Goal: Task Accomplishment & Management: Manage account settings

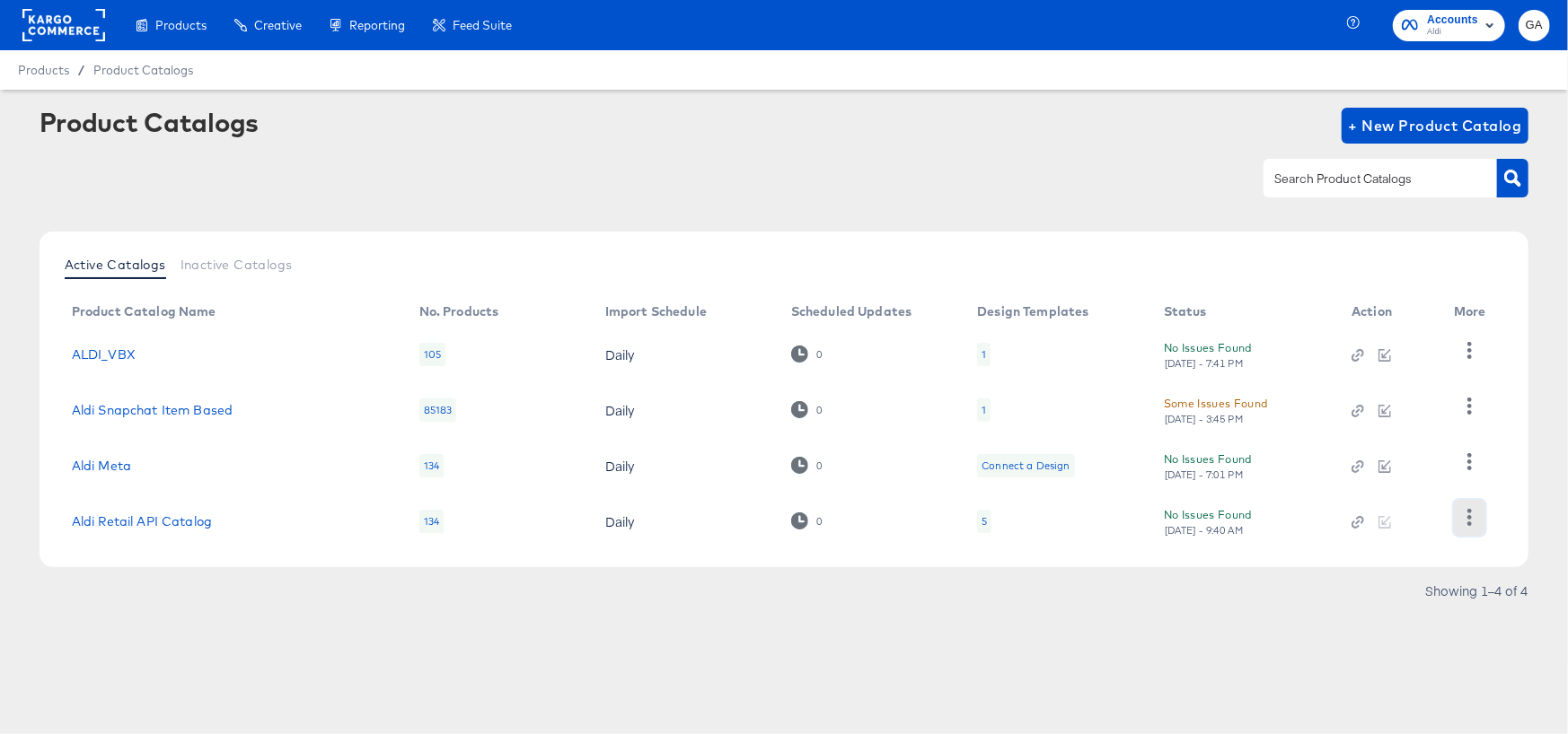
click at [1462, 515] on icon "button" at bounding box center [1470, 517] width 17 height 17
click at [1394, 413] on div "HUD Checks (Internal)" at bounding box center [1395, 427] width 179 height 28
click at [123, 517] on link "Aldi Retail API Catalog" at bounding box center [141, 521] width 140 height 14
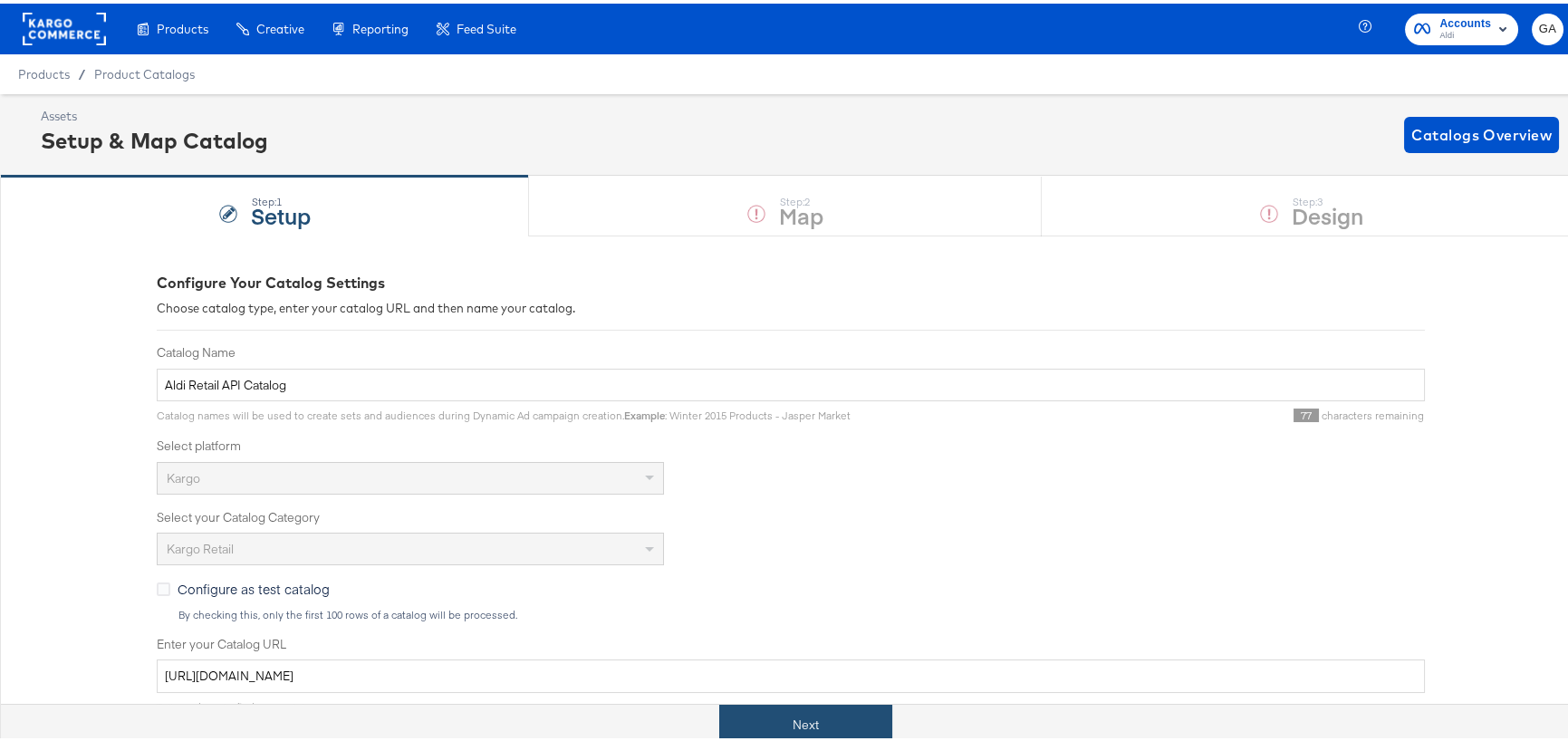
click at [792, 723] on button "Next" at bounding box center [805, 721] width 173 height 41
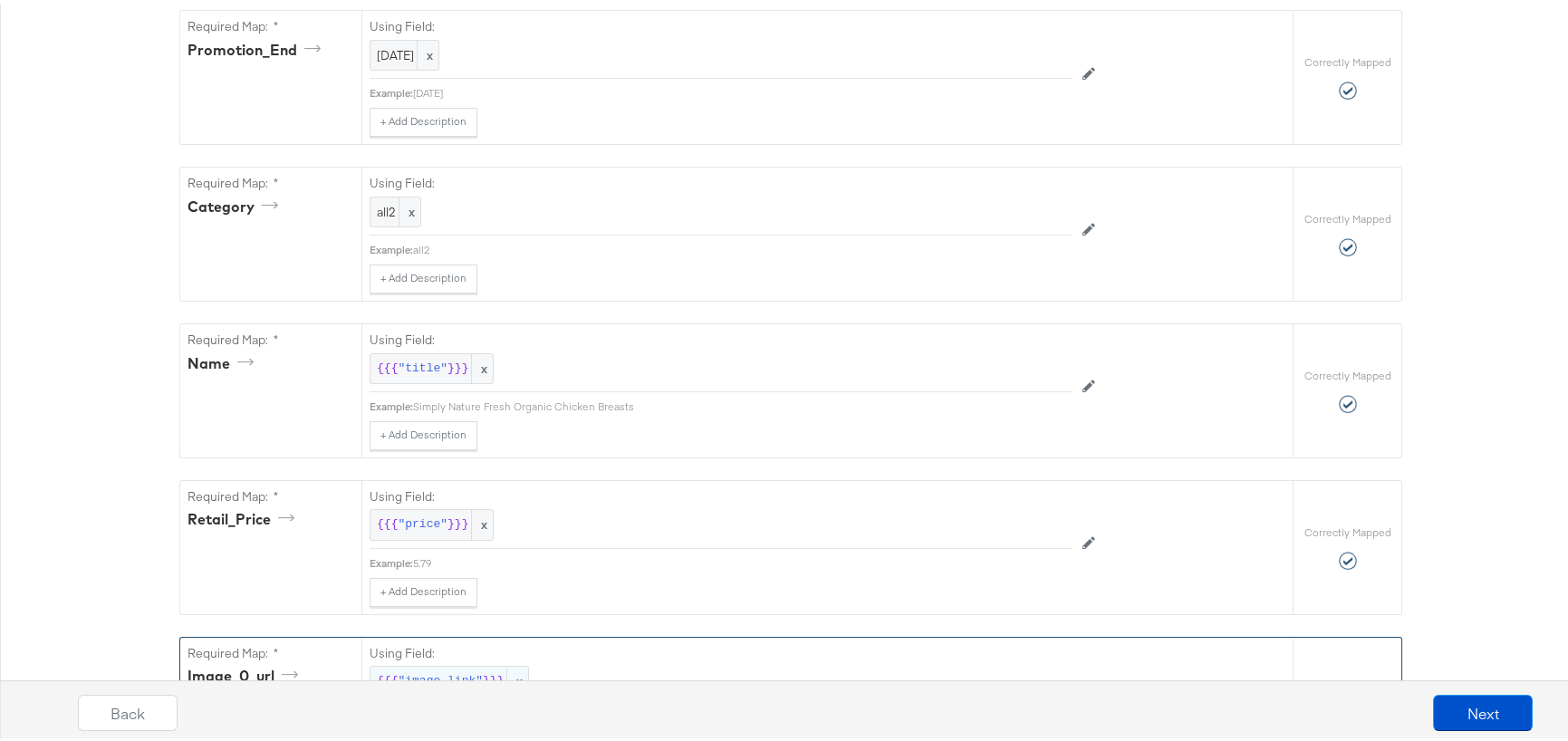
scroll to position [725, 0]
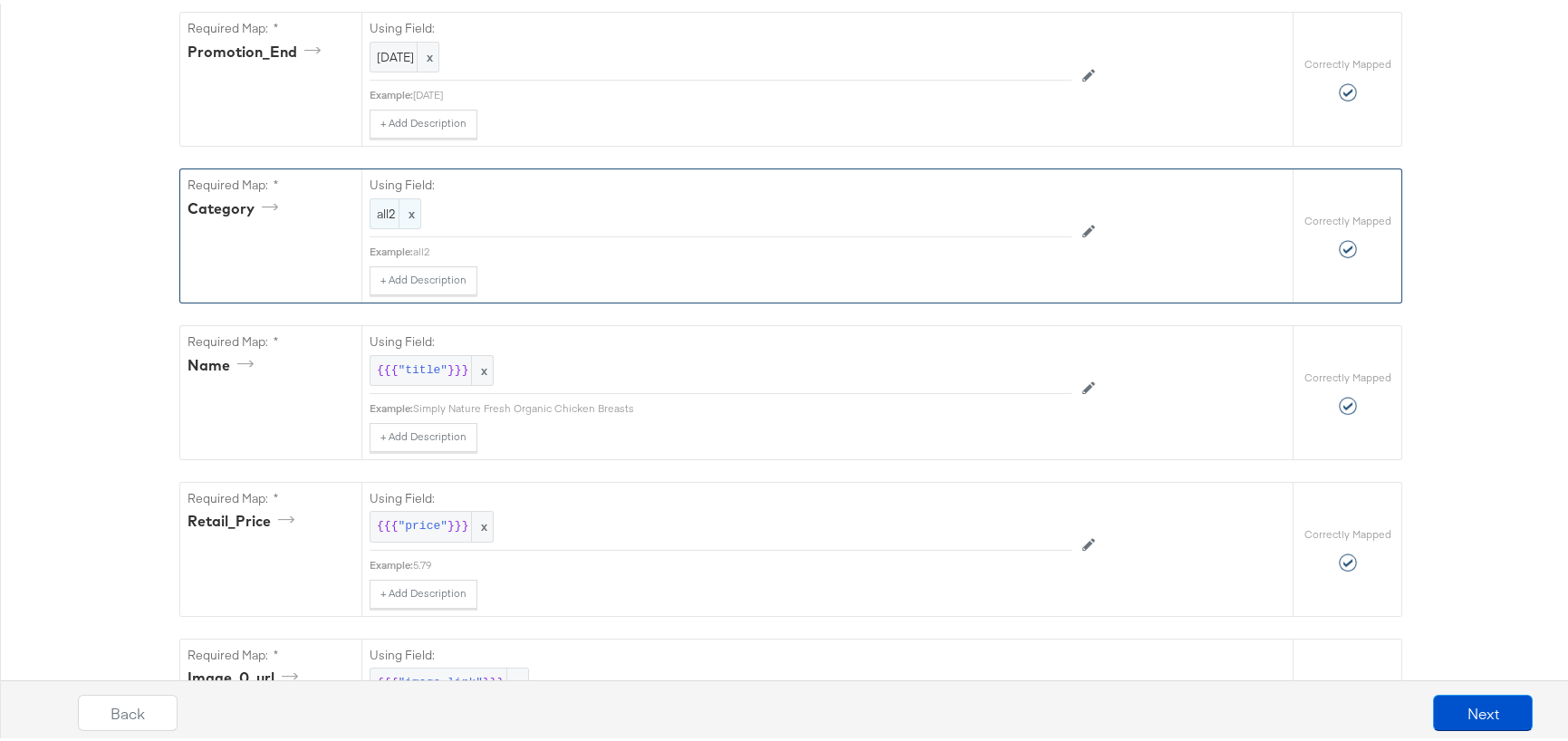
click at [403, 205] on span "x" at bounding box center [409, 210] width 22 height 29
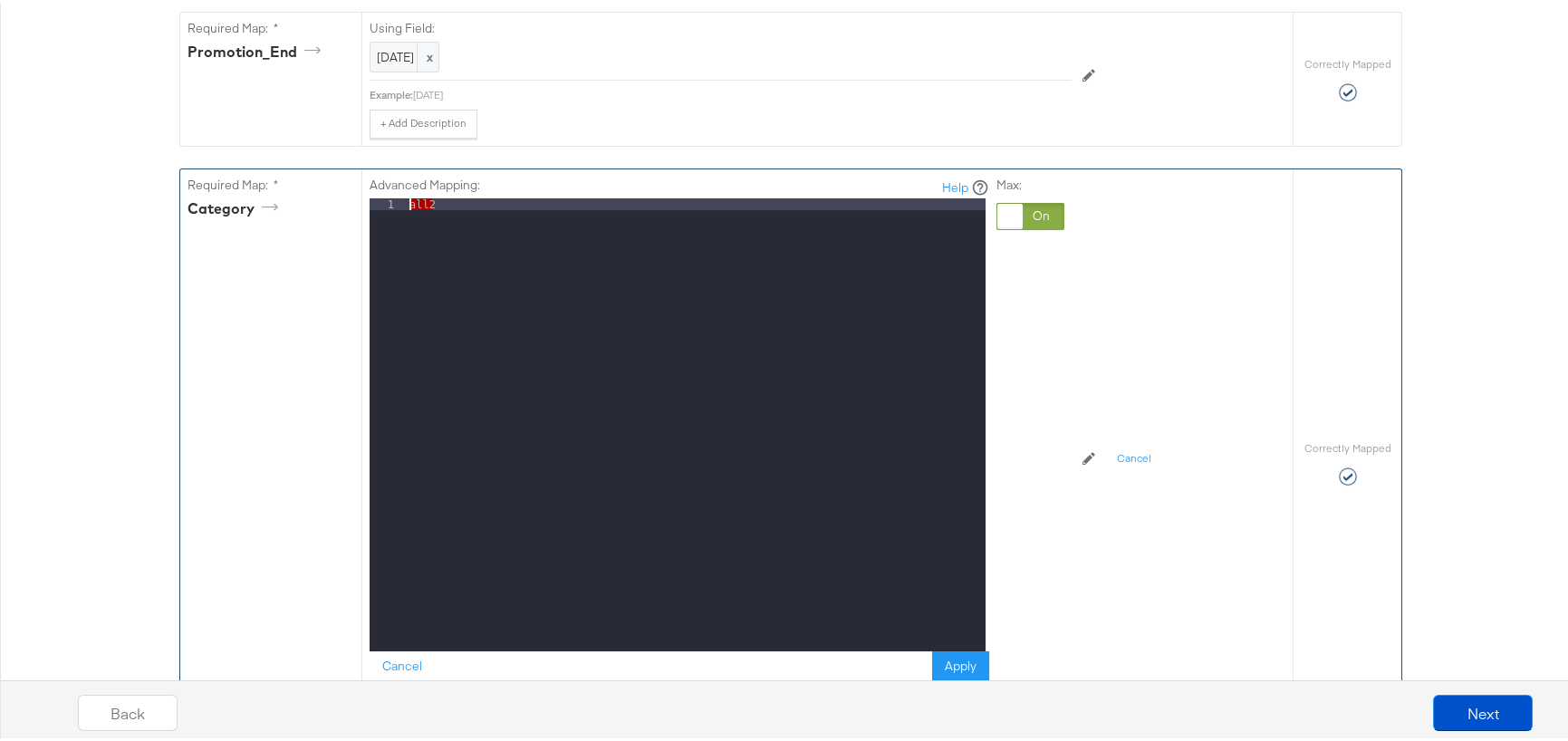
drag, startPoint x: 445, startPoint y: 203, endPoint x: 305, endPoint y: 190, distance: 140.6
click at [328, 181] on div "Required Map: * Category Advanced Mapping: Help 1 all2 XXXXXXXXXXXXXXXXXXXXXXXX…" at bounding box center [737, 458] width 1113 height 587
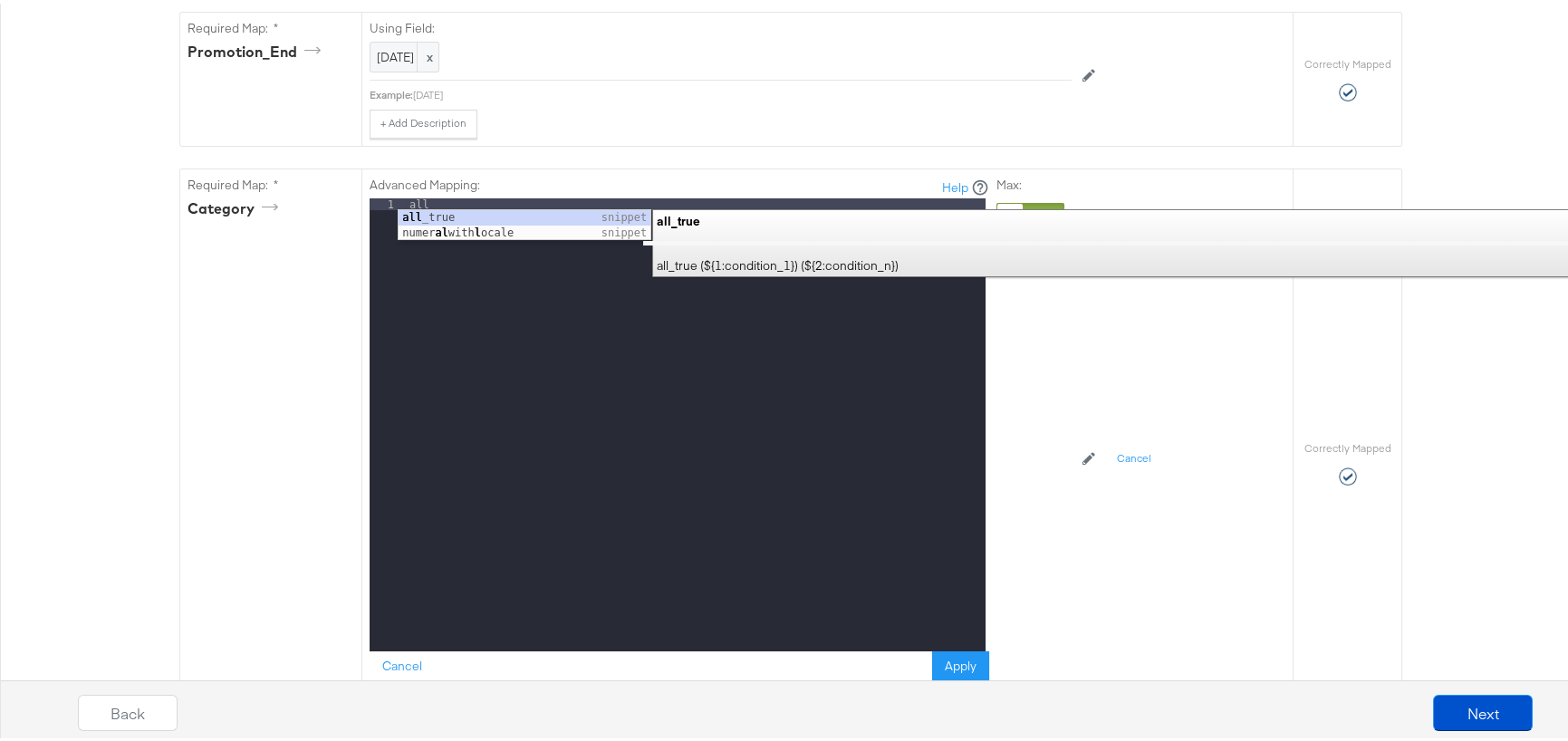
click at [962, 651] on button "Apply" at bounding box center [960, 664] width 57 height 32
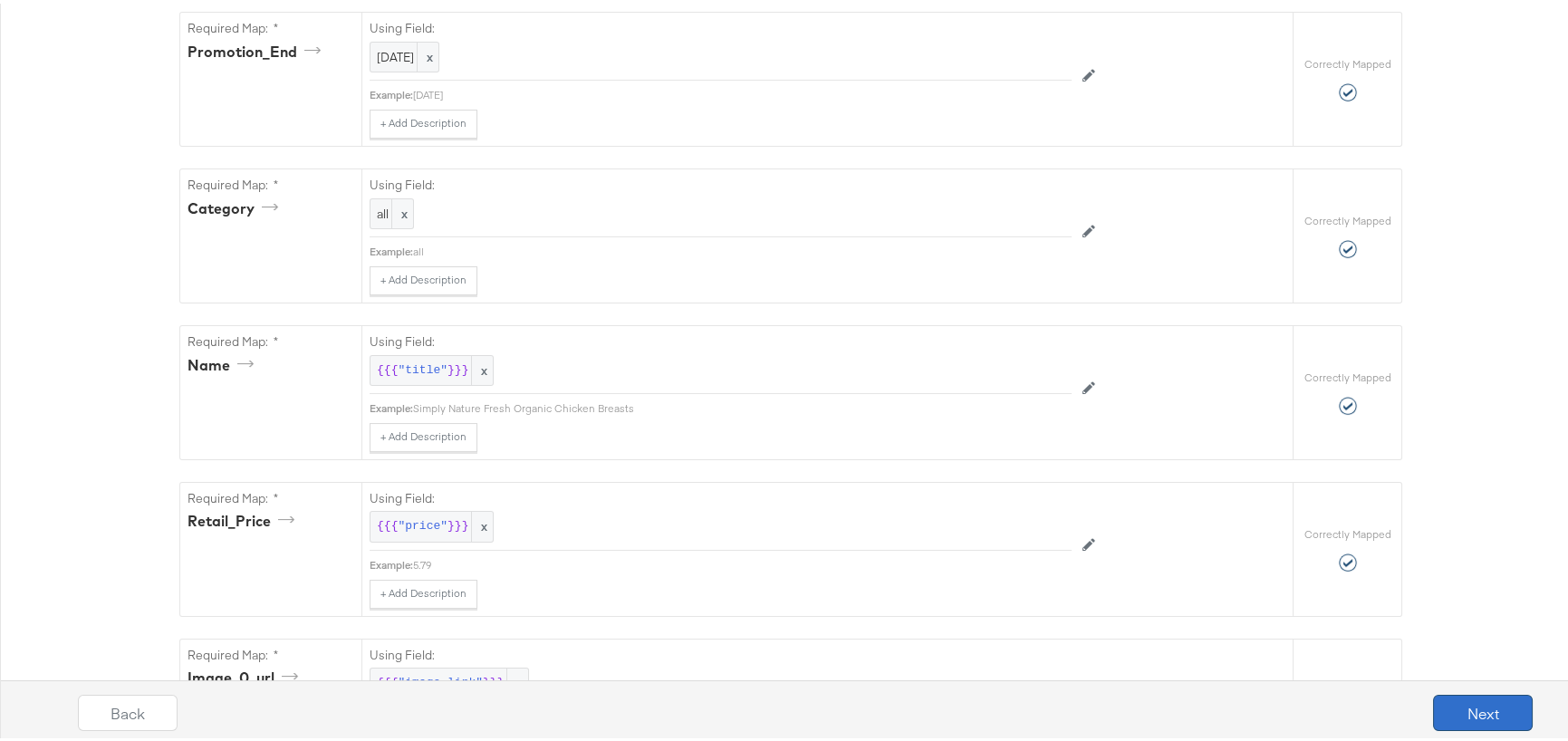
click at [1468, 715] on button "Next" at bounding box center [1482, 710] width 100 height 36
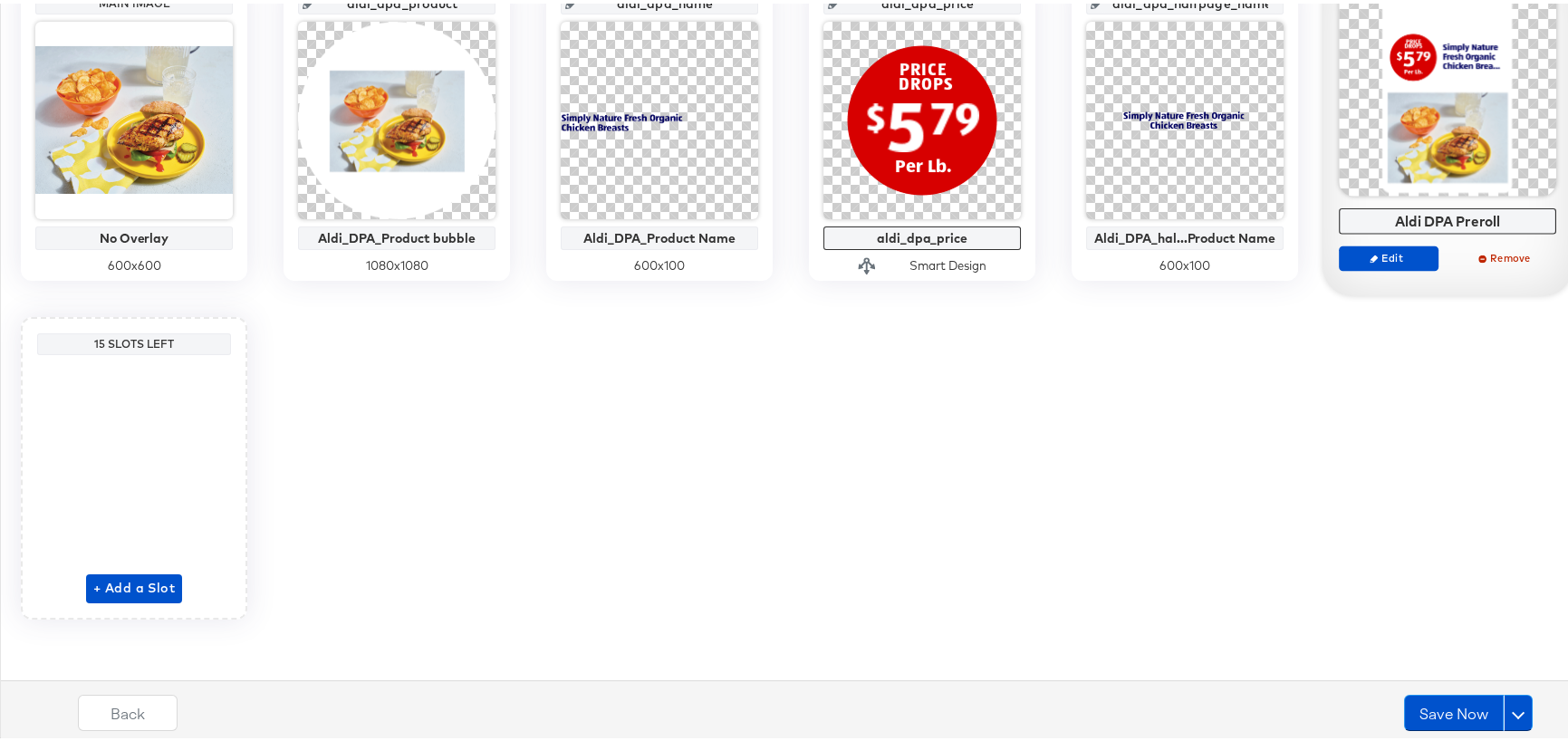
scroll to position [461, 0]
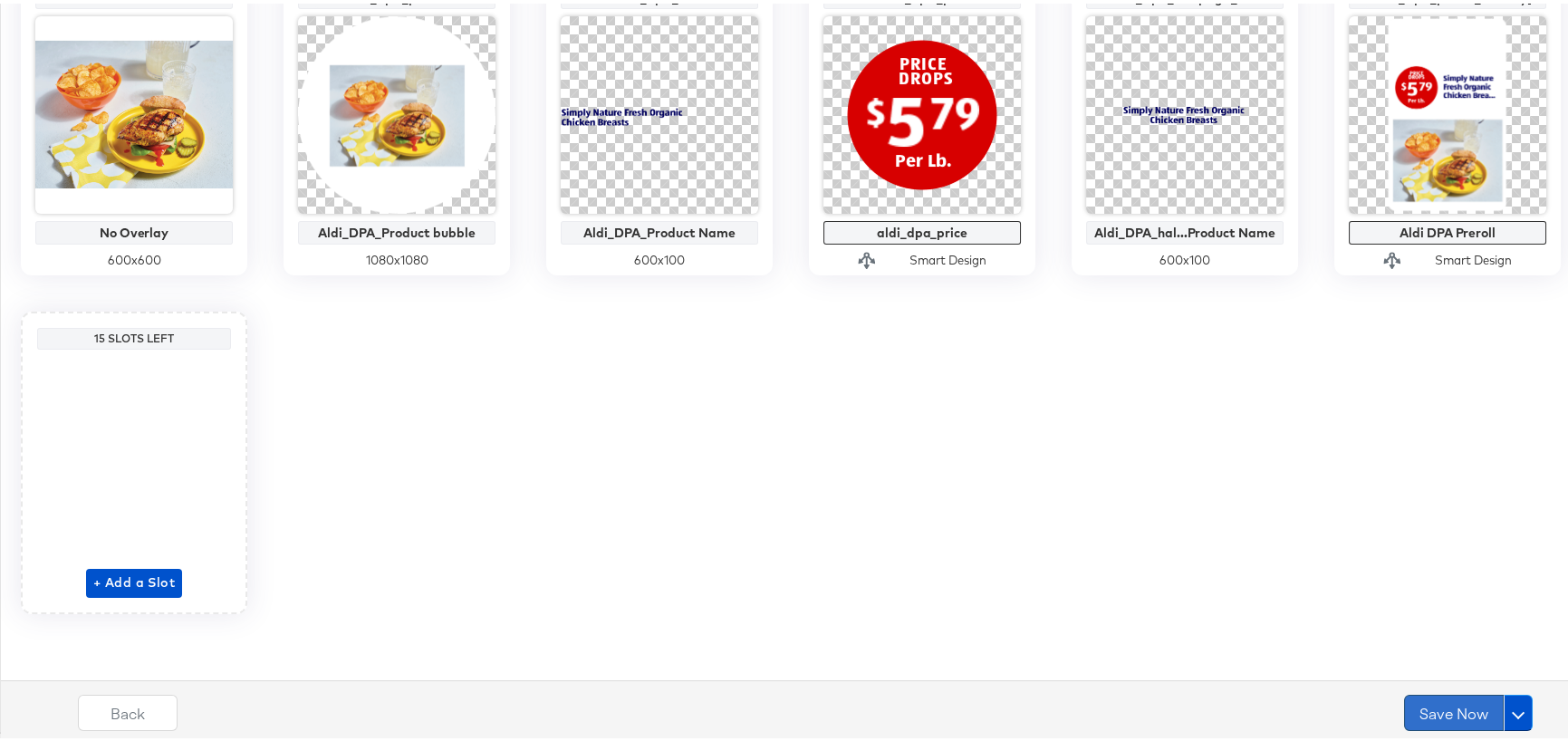
click at [1436, 704] on button "Save Now" at bounding box center [1453, 710] width 100 height 36
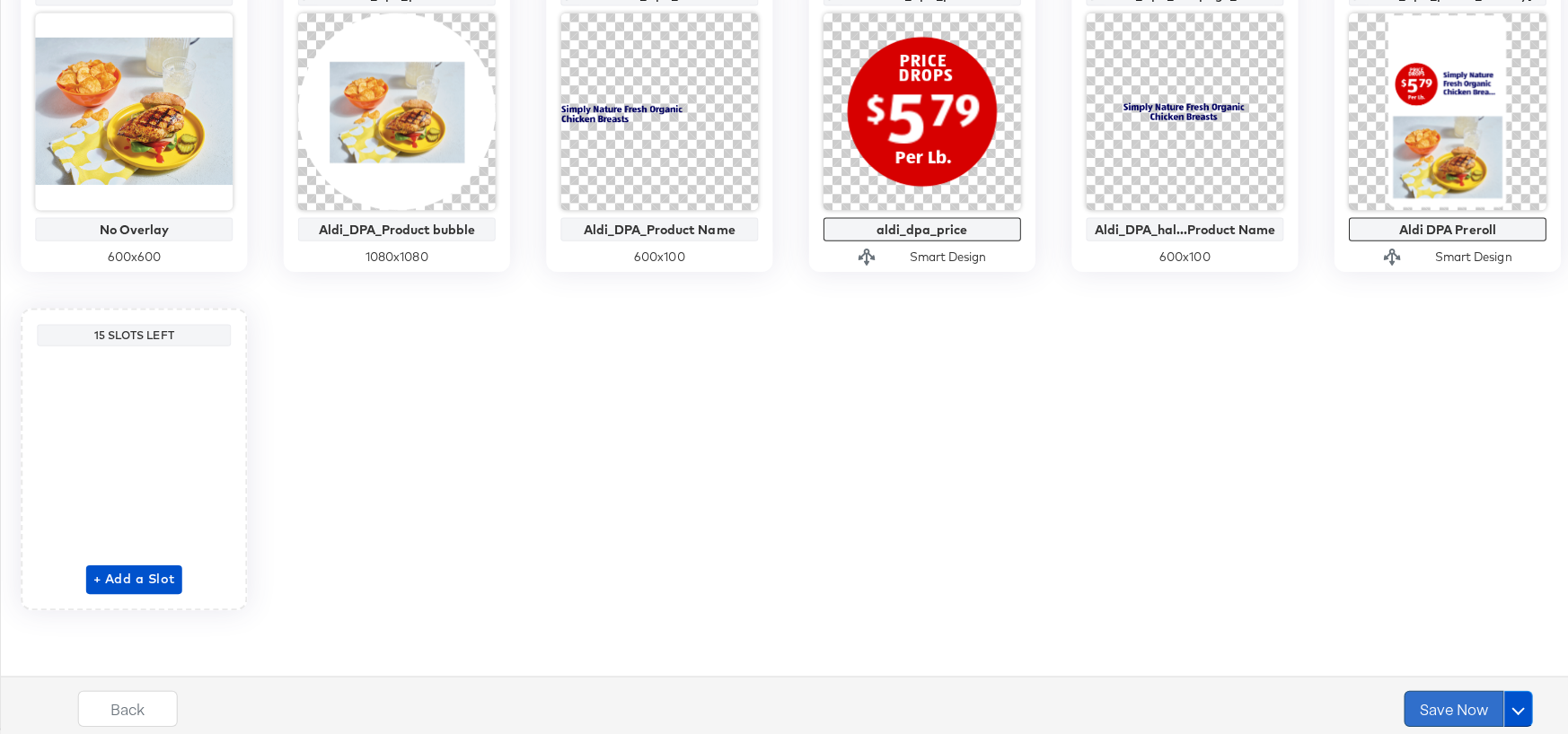
scroll to position [0, 0]
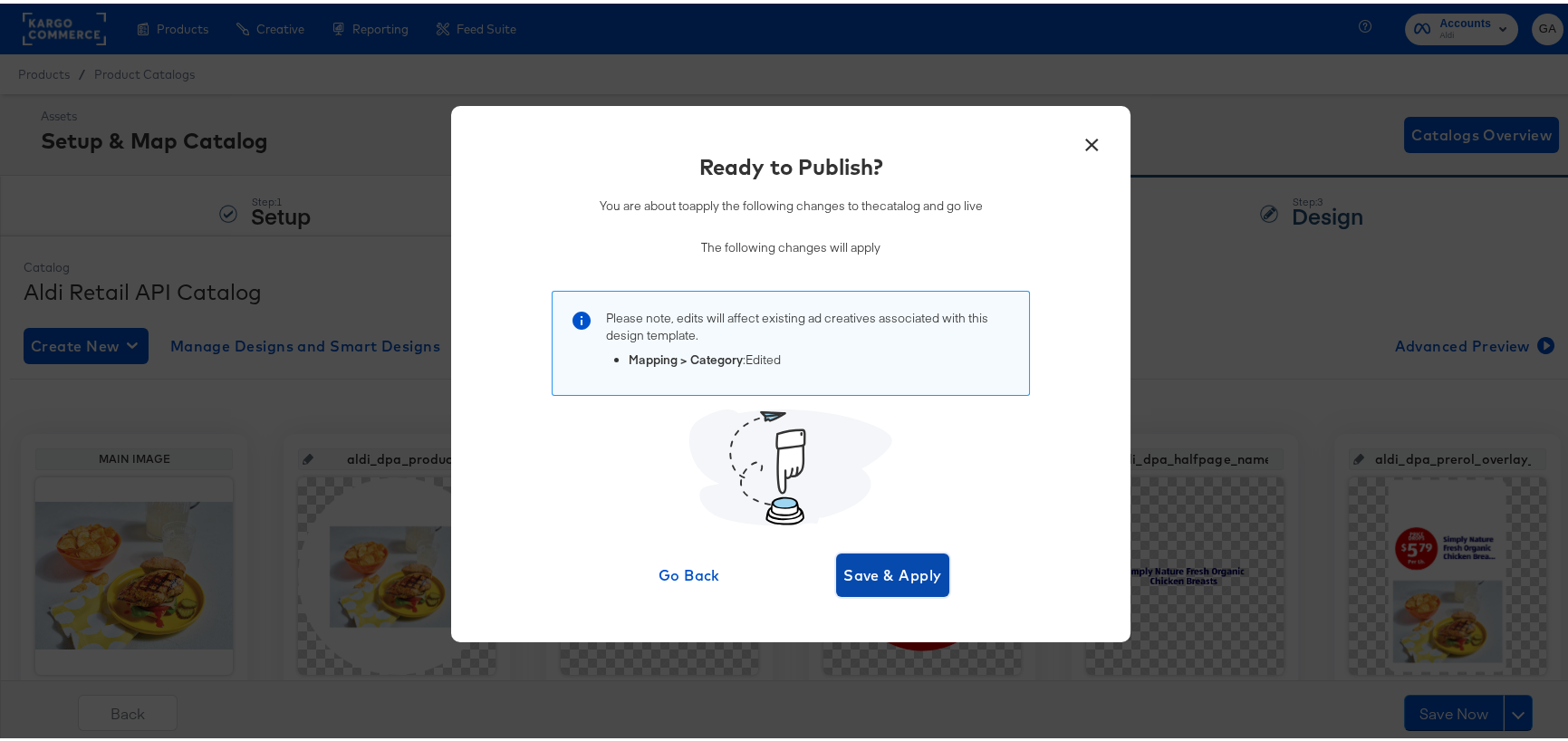
click at [904, 571] on span "Save & Apply" at bounding box center [893, 572] width 99 height 26
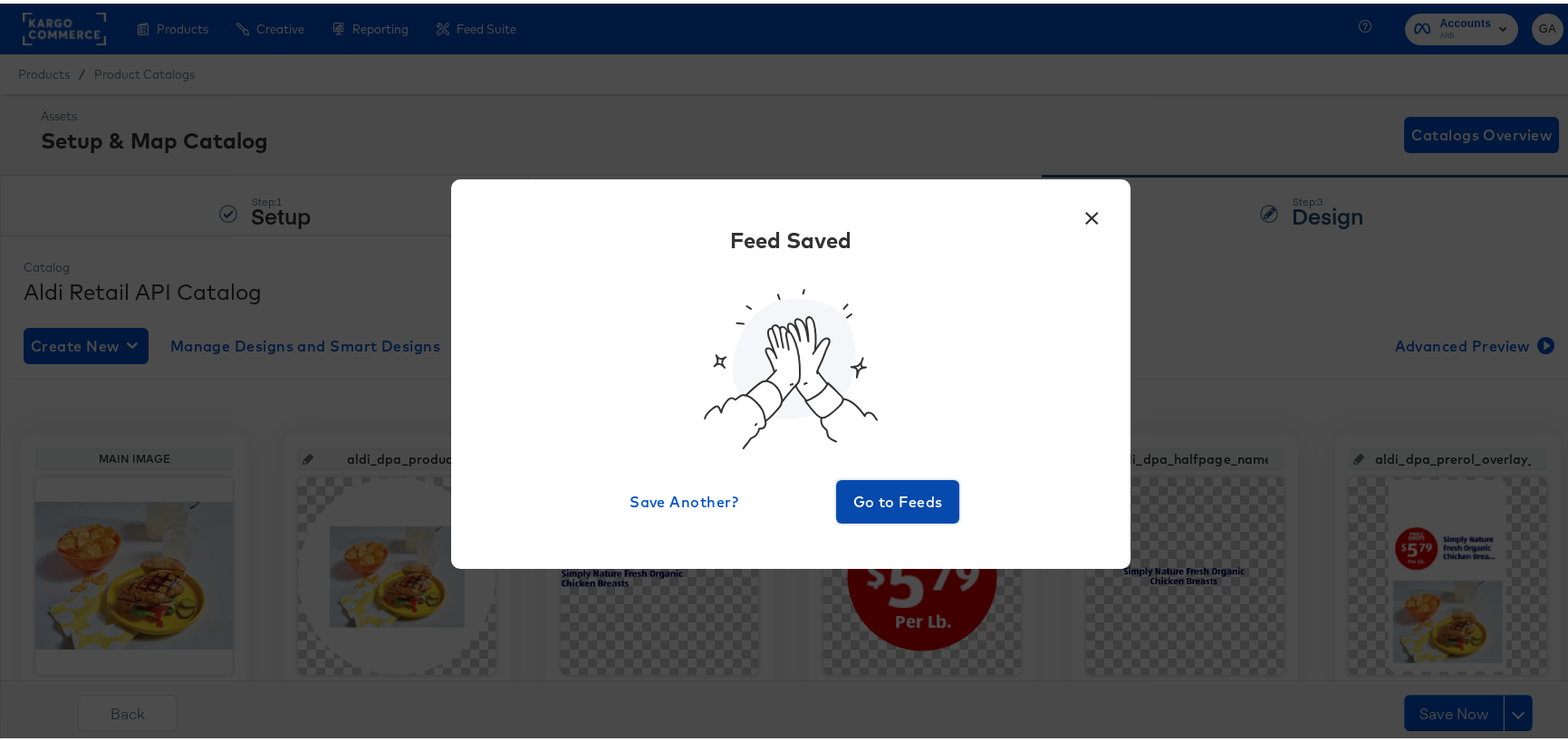
click at [878, 500] on span "Go to Feeds" at bounding box center [898, 498] width 108 height 26
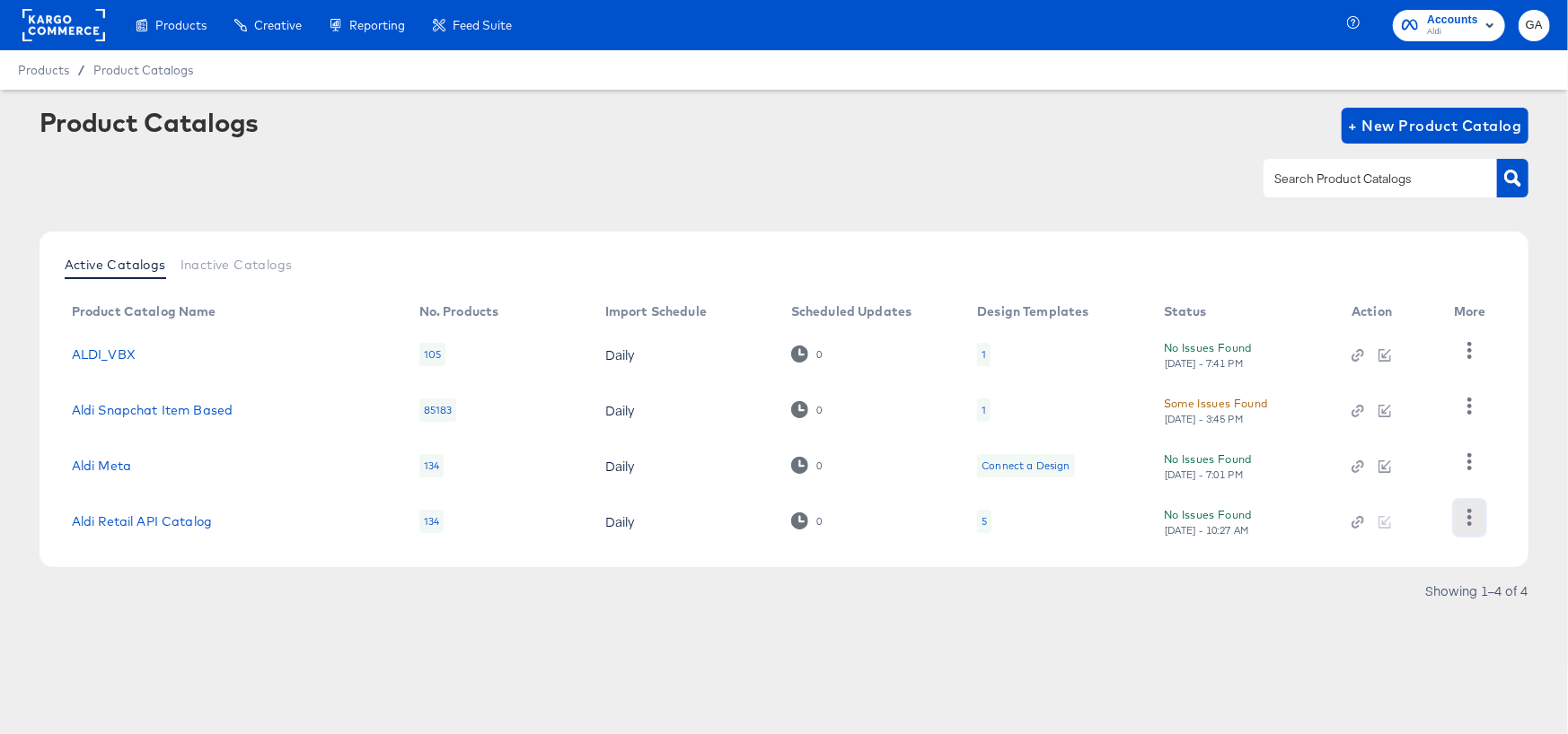
click at [1460, 514] on button "button" at bounding box center [1469, 518] width 31 height 36
click at [1434, 427] on div "HUD Checks (Internal)" at bounding box center [1395, 427] width 179 height 28
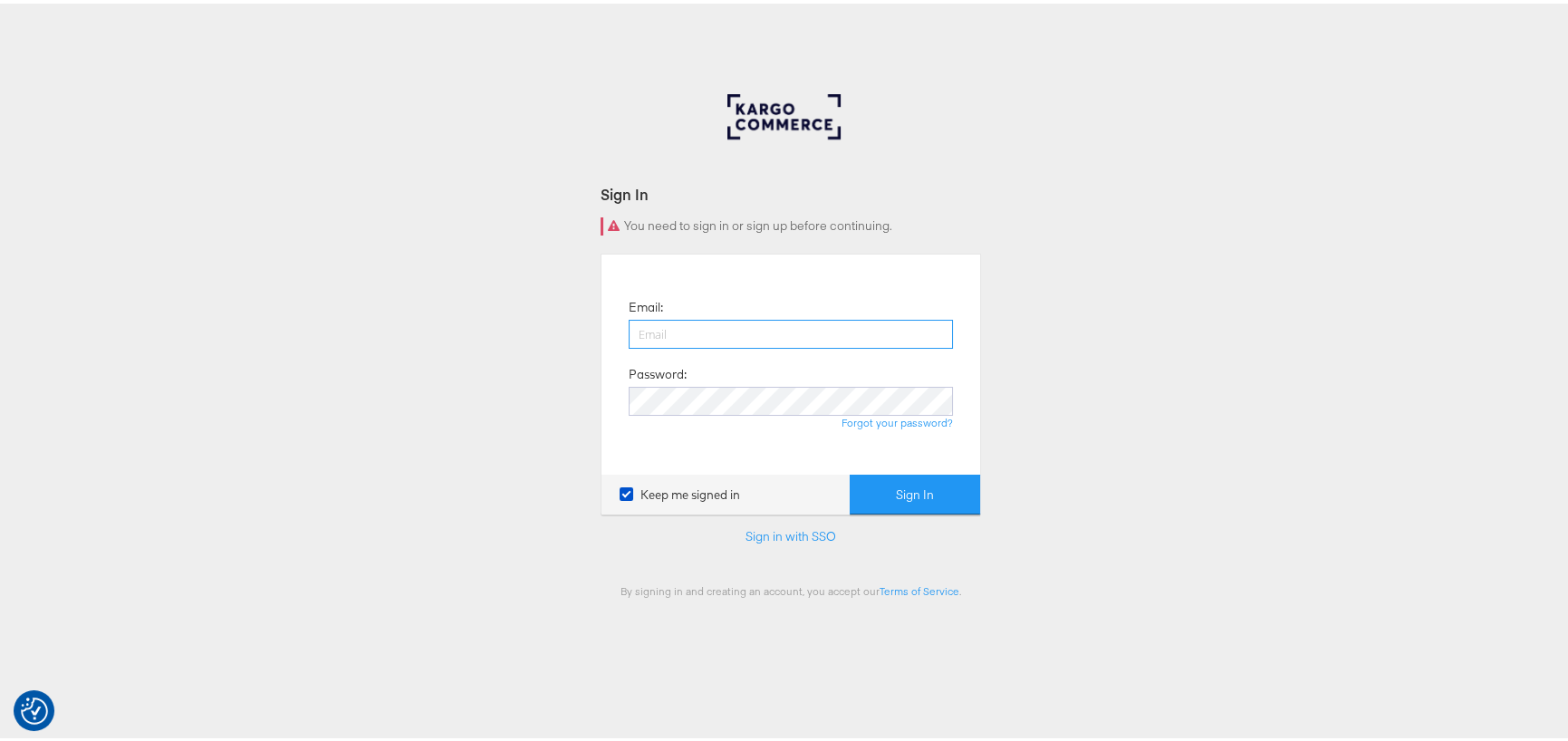
type input "[PERSON_NAME][EMAIL_ADDRESS][PERSON_NAME][DOMAIN_NAME]"
click at [883, 486] on button "Sign In" at bounding box center [914, 491] width 130 height 41
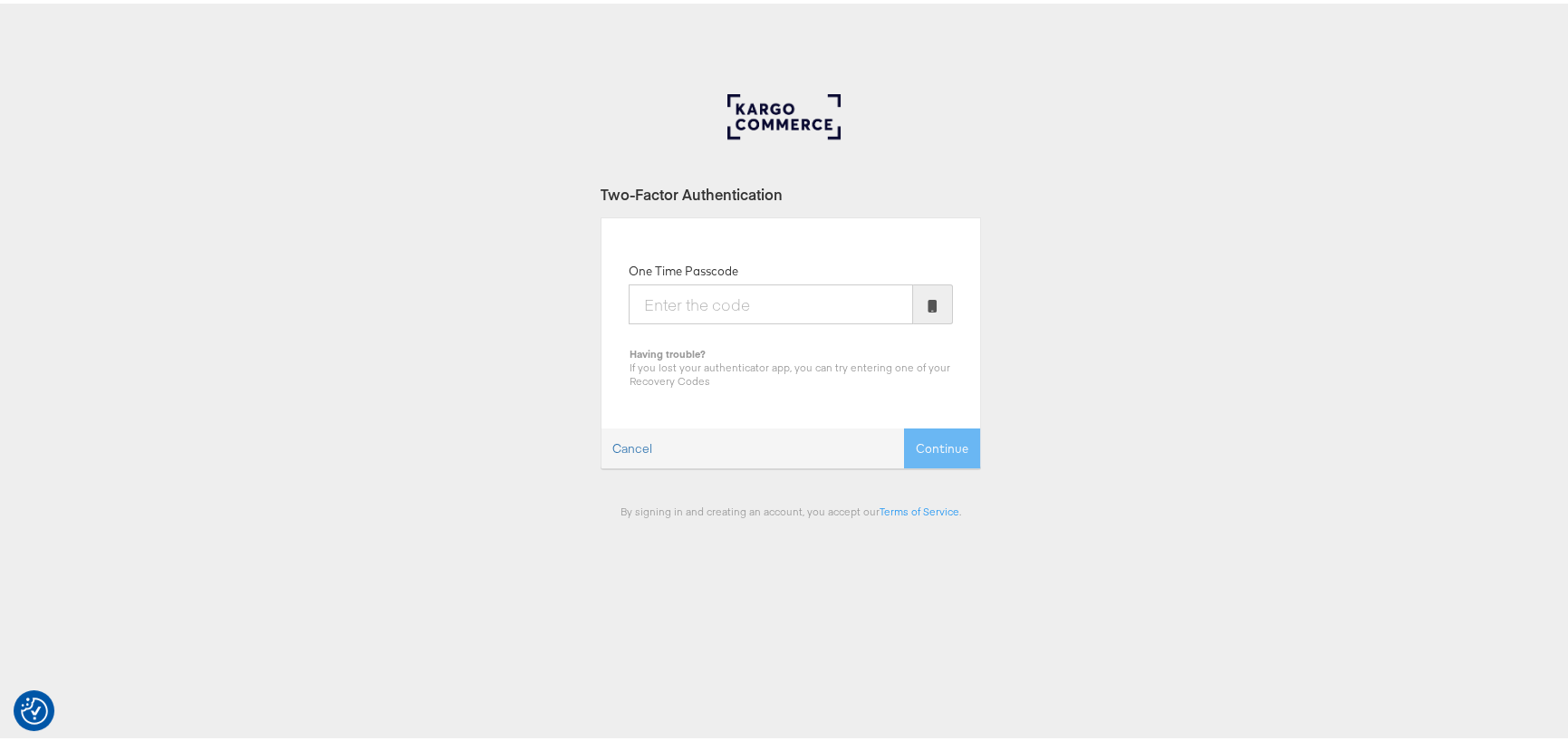
click at [809, 313] on input "One Time Passcode" at bounding box center [770, 301] width 284 height 40
type input "211990"
click at [904, 425] on button "Continue" at bounding box center [942, 445] width 76 height 41
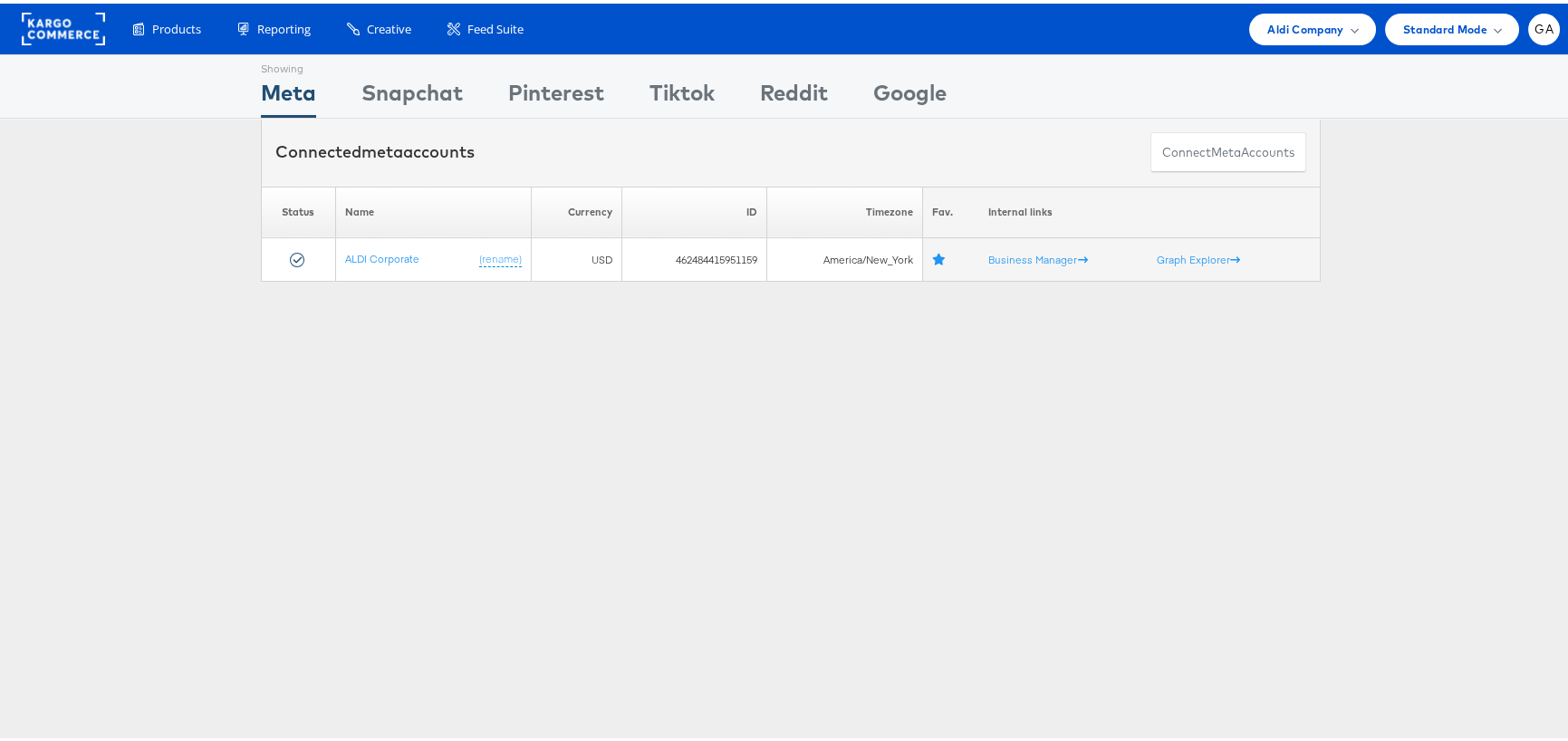
click at [63, 23] on rect at bounding box center [64, 26] width 84 height 32
click at [1306, 24] on span "Aldi Company" at bounding box center [1305, 26] width 76 height 19
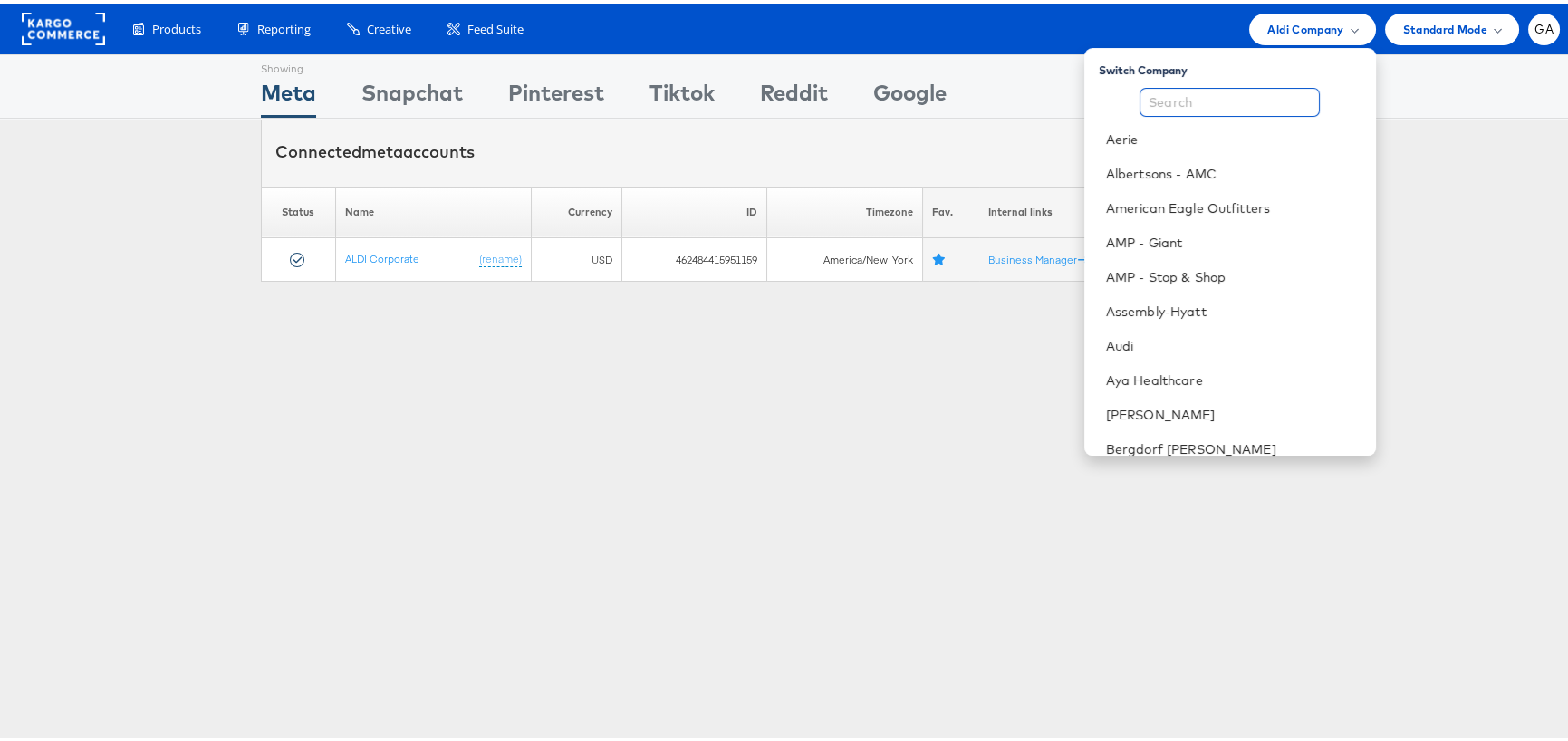
click at [1255, 101] on input "text" at bounding box center [1229, 99] width 181 height 29
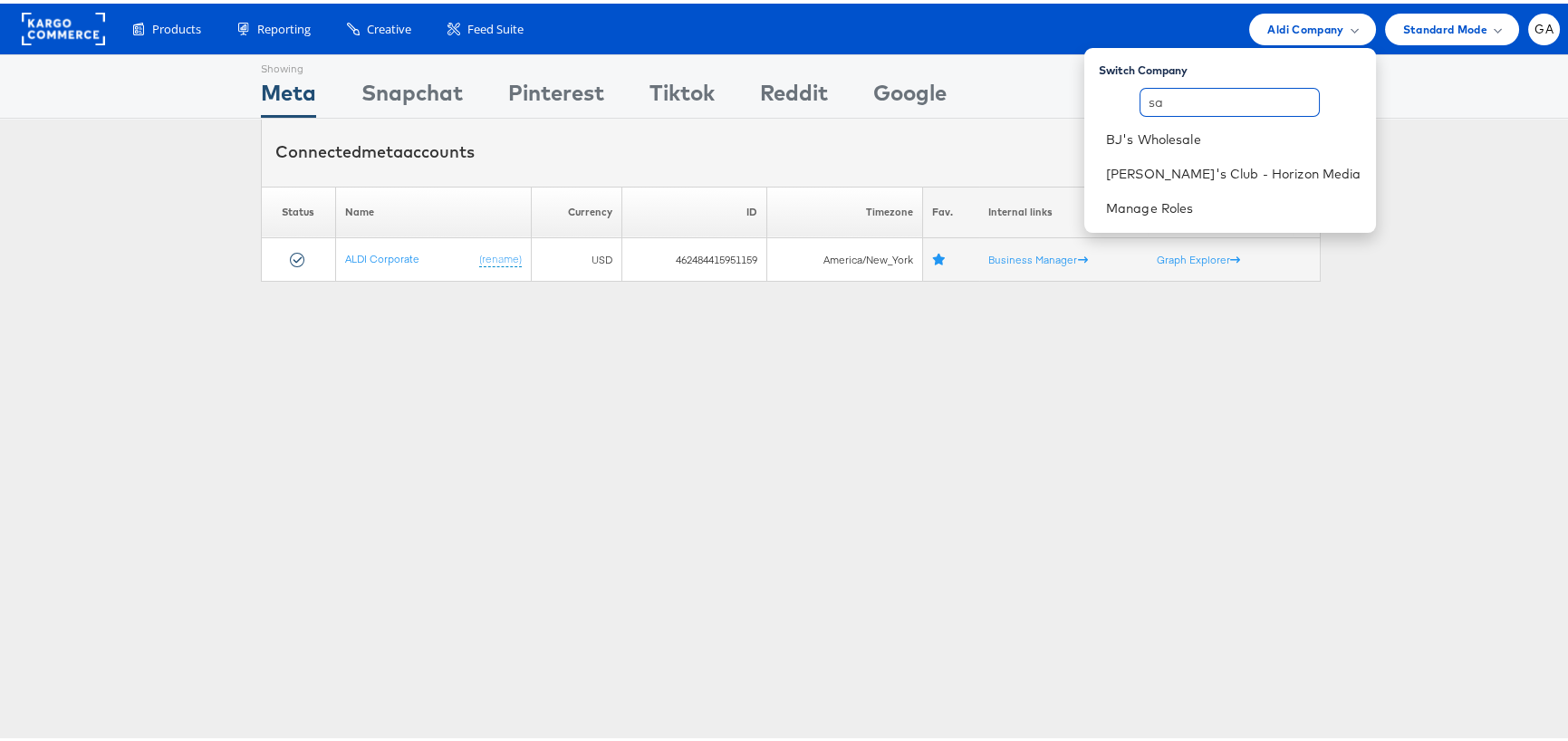
type input "s"
type input "sa"
click at [1193, 209] on link "Manage Roles" at bounding box center [1150, 205] width 87 height 16
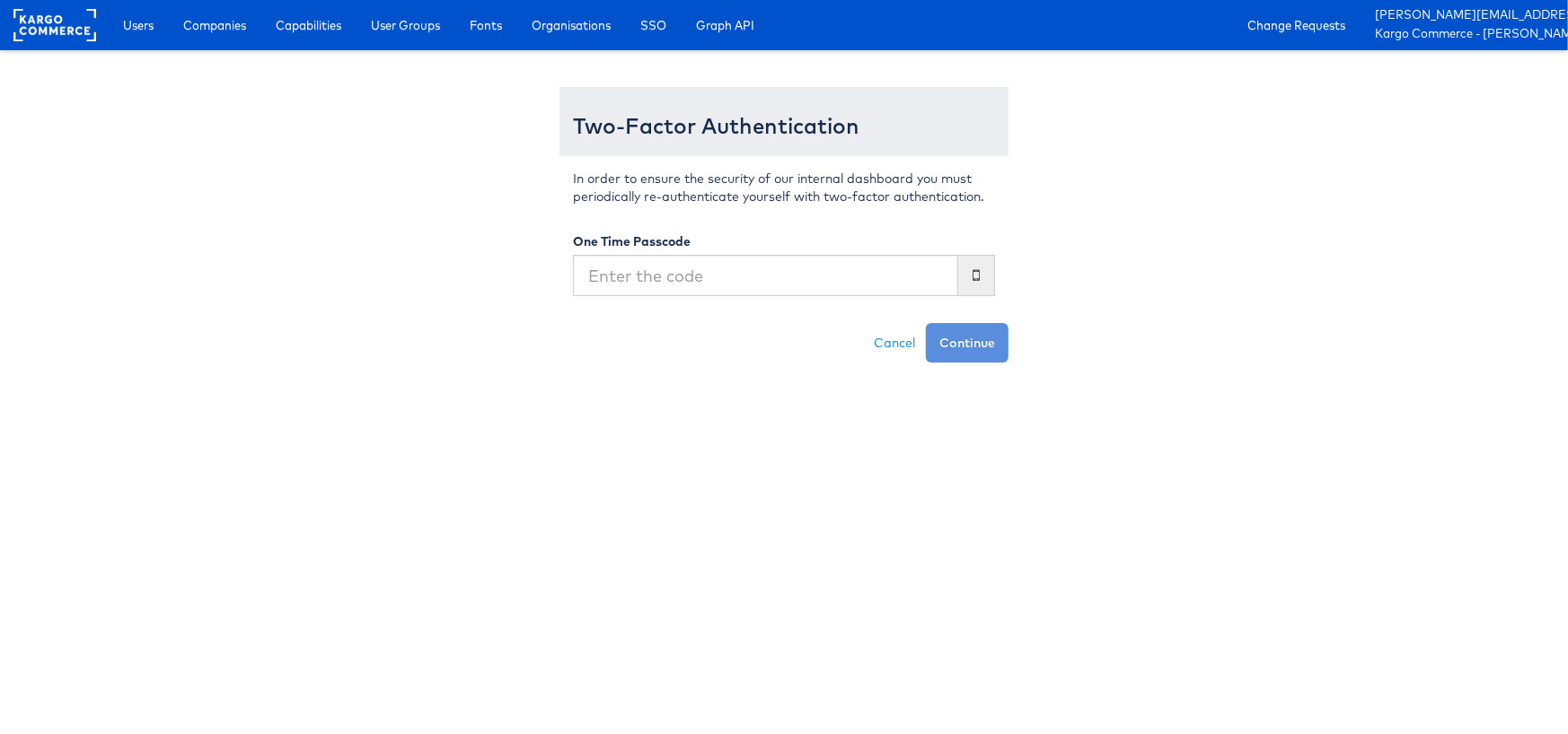
click at [906, 258] on input "text" at bounding box center [766, 275] width 386 height 41
type input "795105"
click at [926, 323] on button "Continue" at bounding box center [967, 343] width 83 height 40
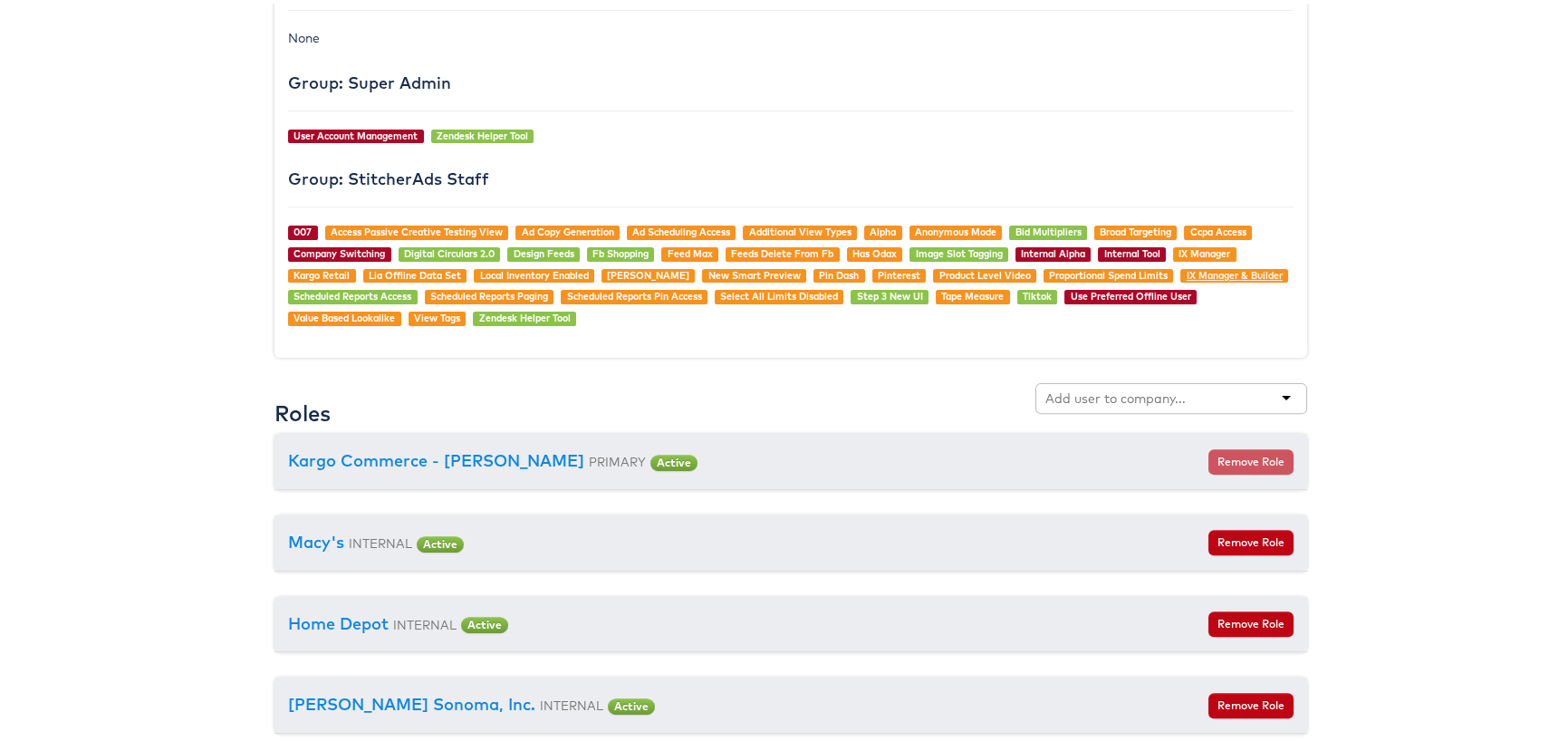
scroll to position [1812, 0]
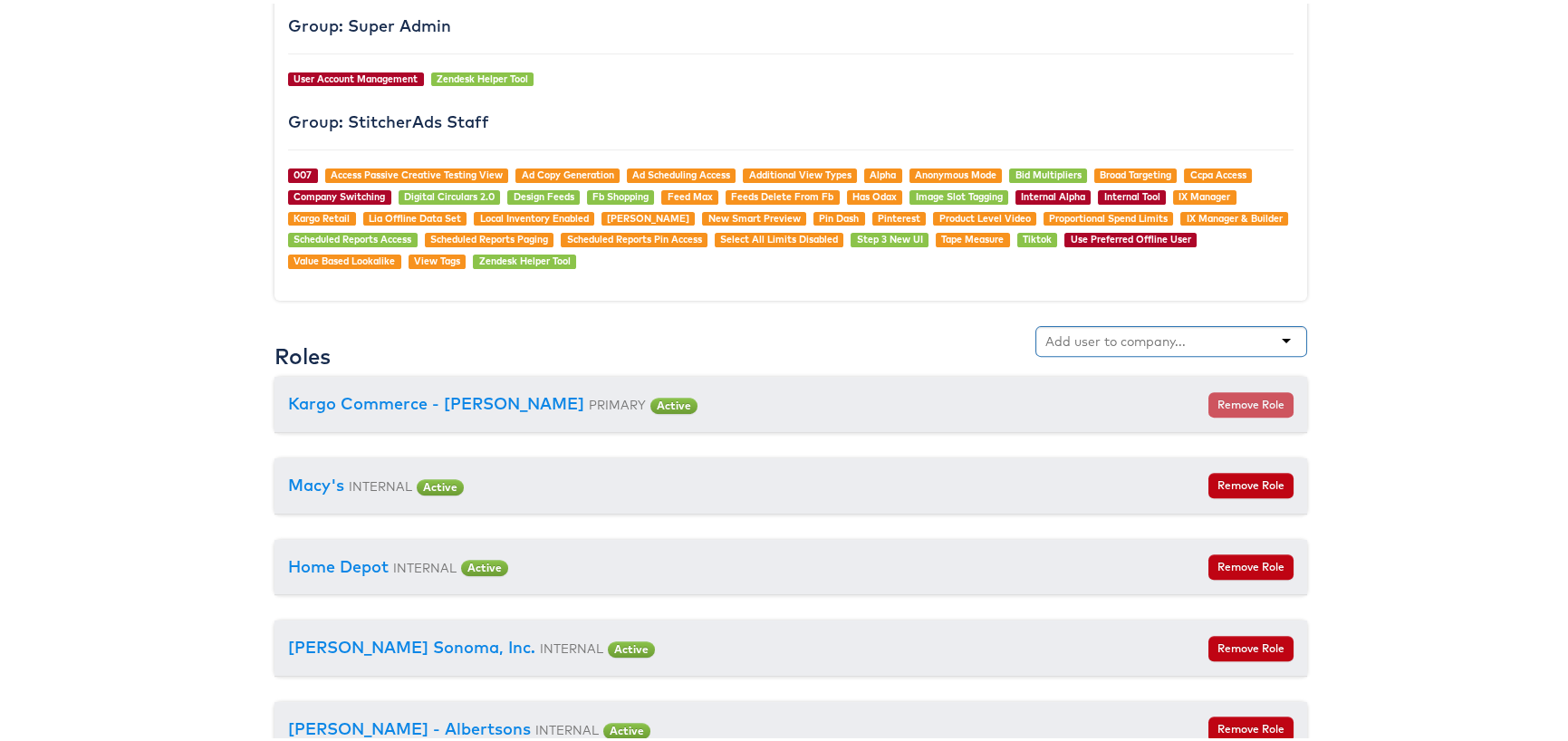
click at [1152, 343] on input "text" at bounding box center [1116, 338] width 143 height 18
click at [1178, 341] on div "saks" at bounding box center [1171, 338] width 272 height 30
click at [1289, 336] on div "saks" at bounding box center [1171, 338] width 272 height 30
click at [1272, 333] on div "saks" at bounding box center [1171, 338] width 272 height 30
click at [1281, 334] on div "saks" at bounding box center [1171, 338] width 272 height 30
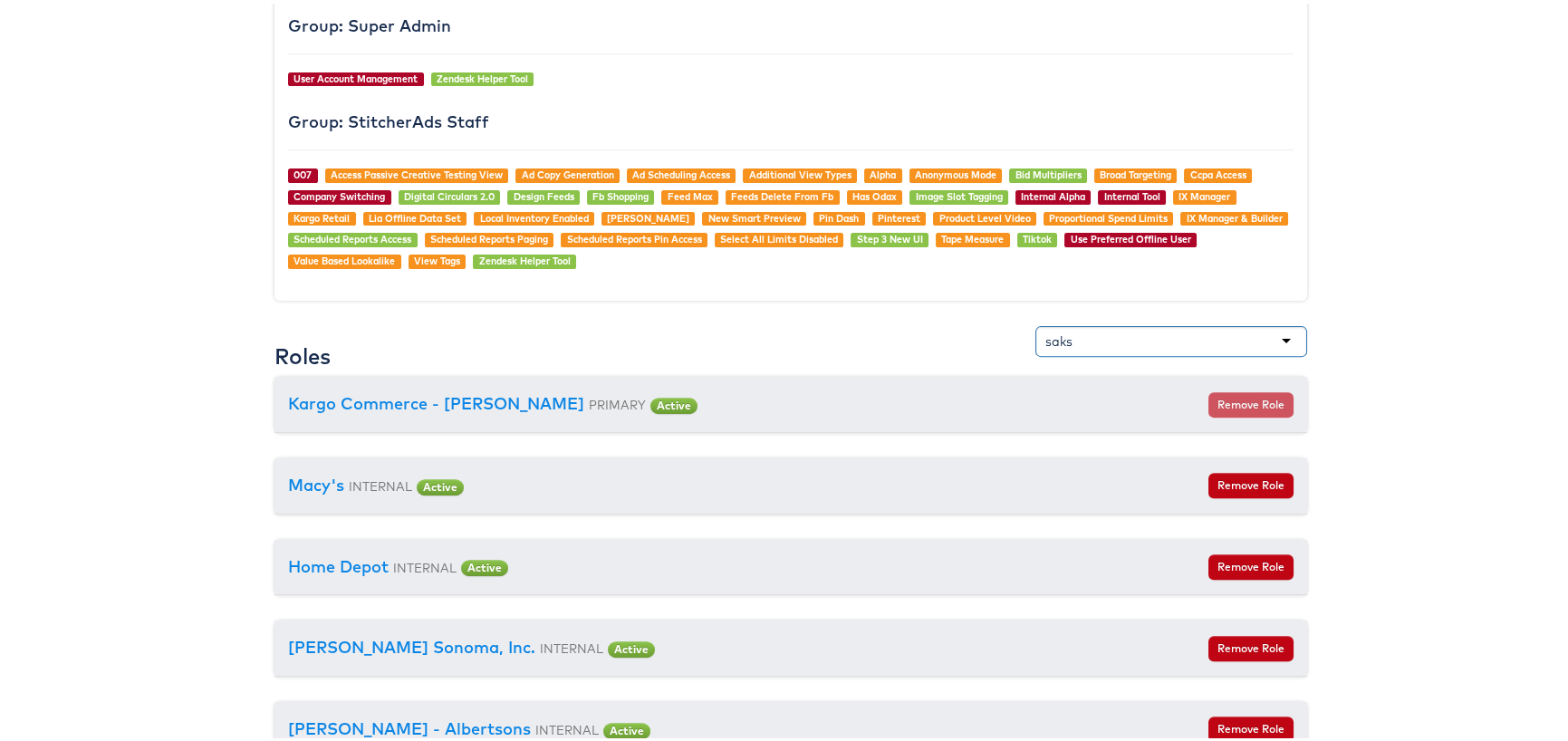
click at [1251, 329] on div "saks" at bounding box center [1171, 338] width 272 height 30
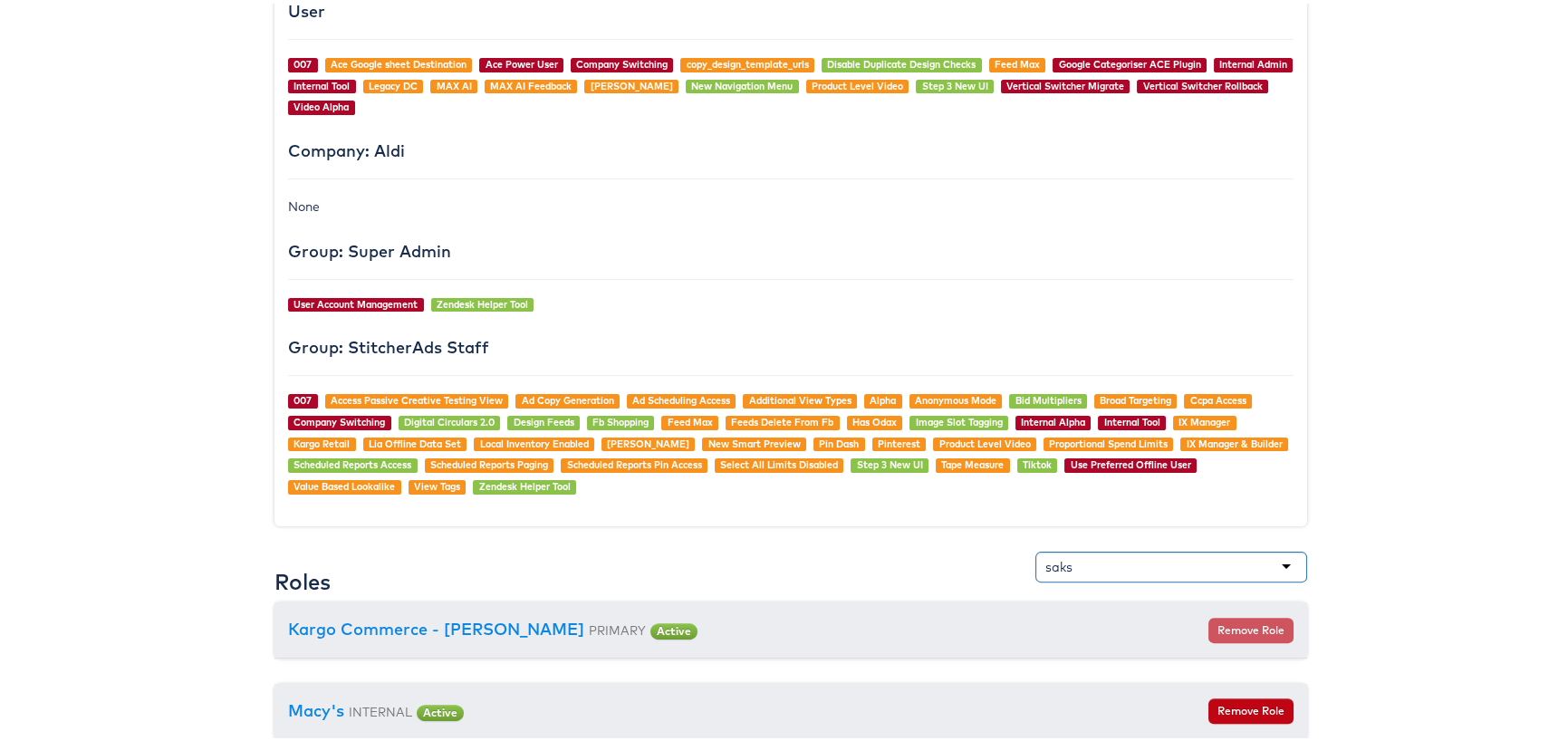
scroll to position [1630, 0]
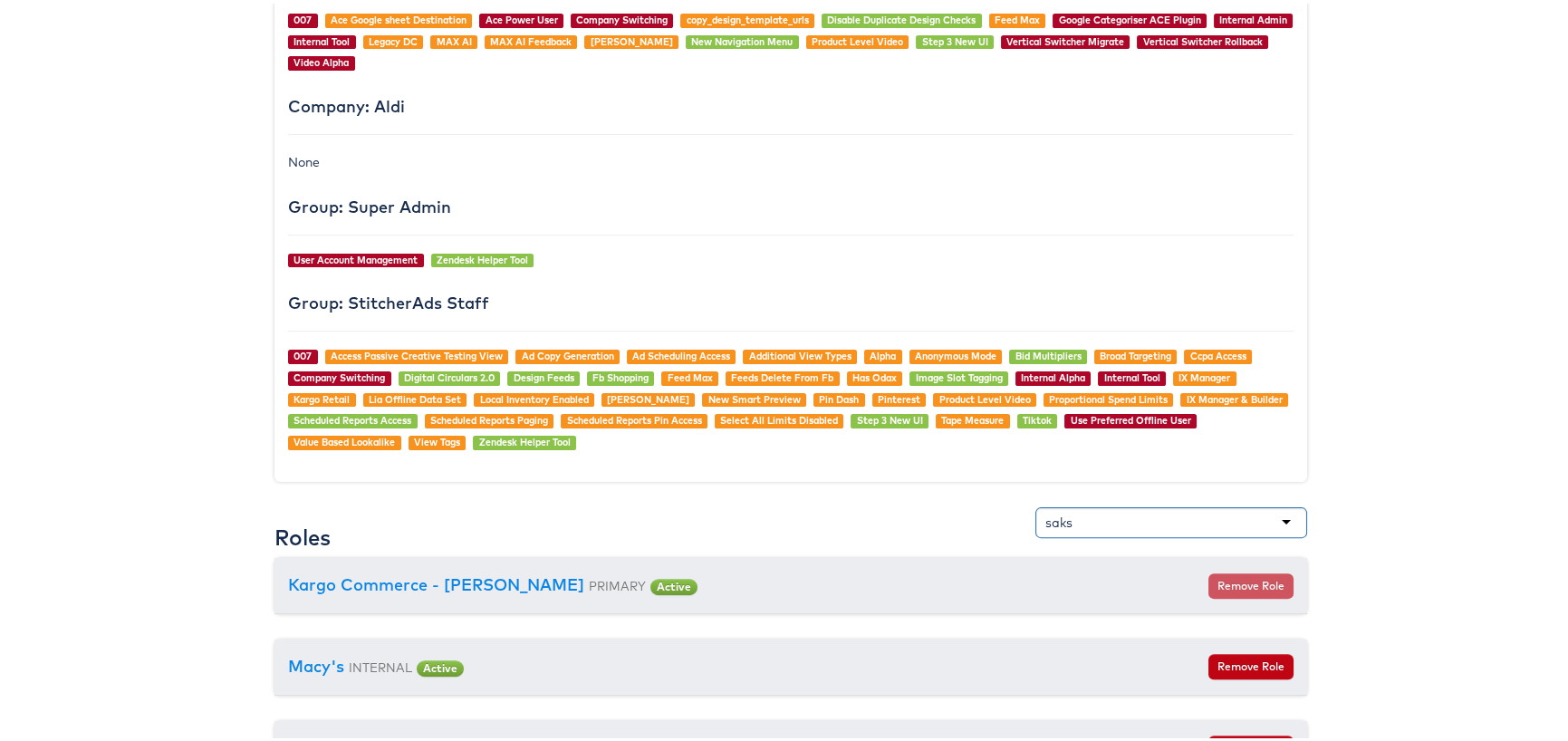
click at [1067, 518] on input "saks" at bounding box center [1060, 518] width 30 height 18
click at [1277, 512] on div "saks" at bounding box center [1171, 519] width 272 height 30
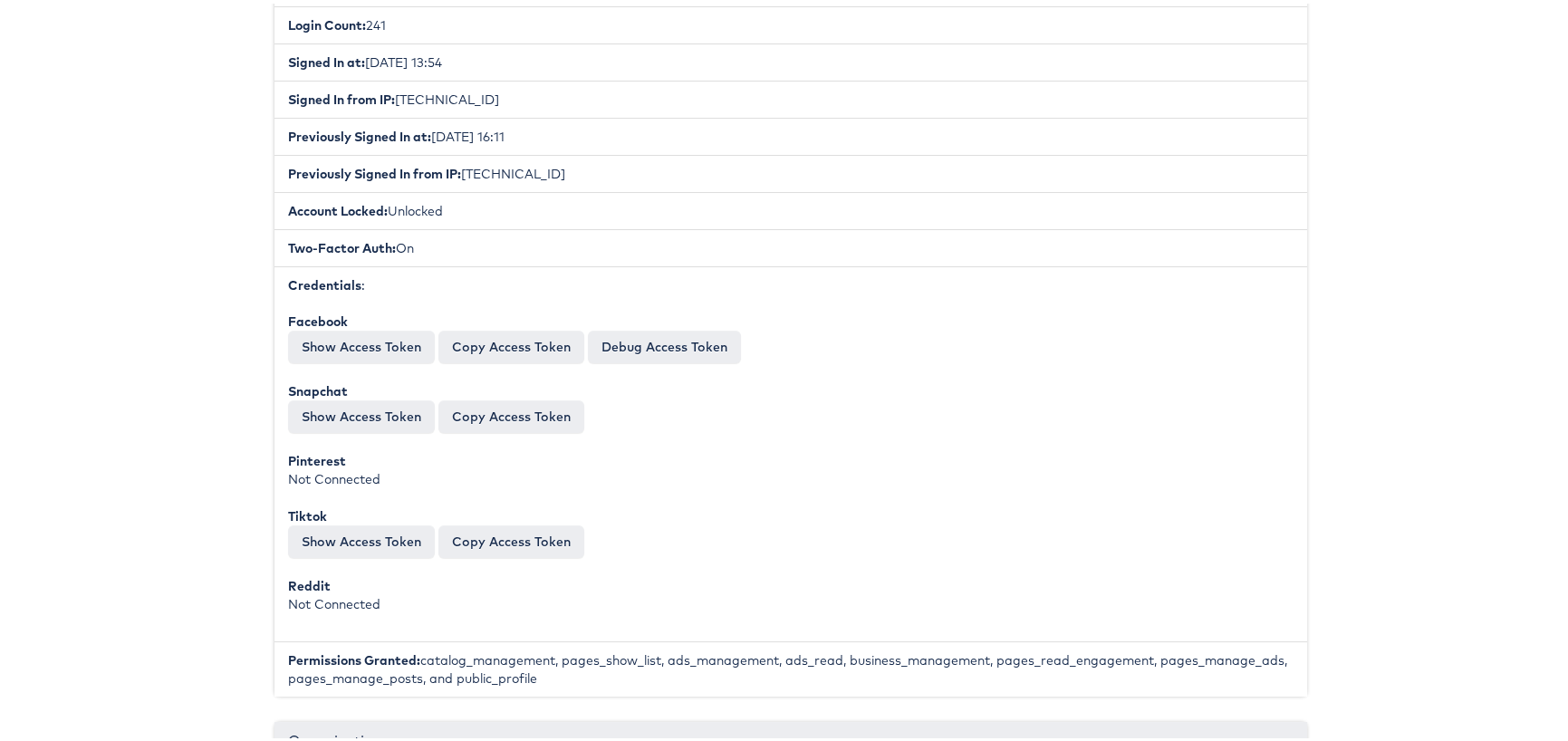
scroll to position [0, 0]
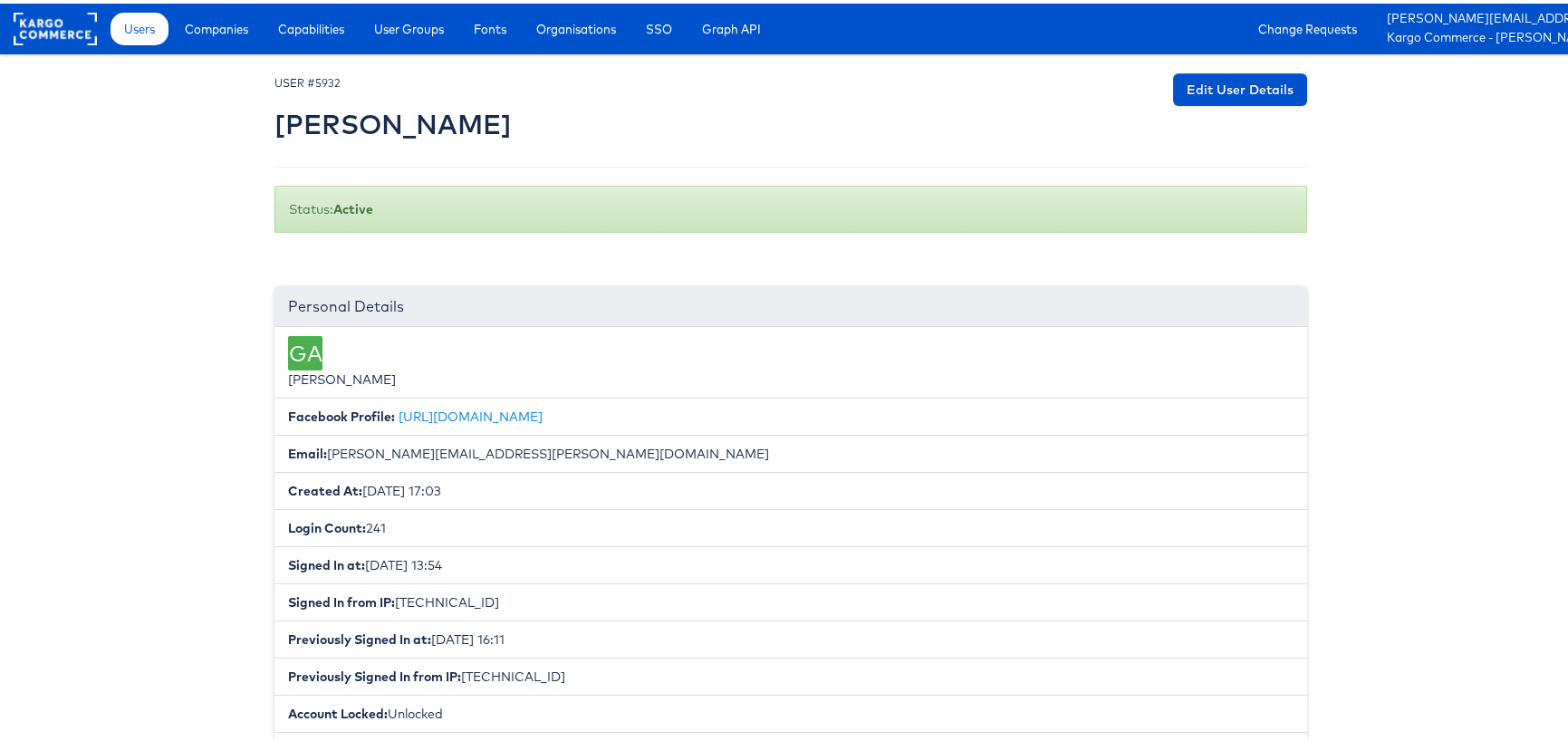
type input "saks"
click at [159, 30] on link "Users" at bounding box center [139, 26] width 58 height 32
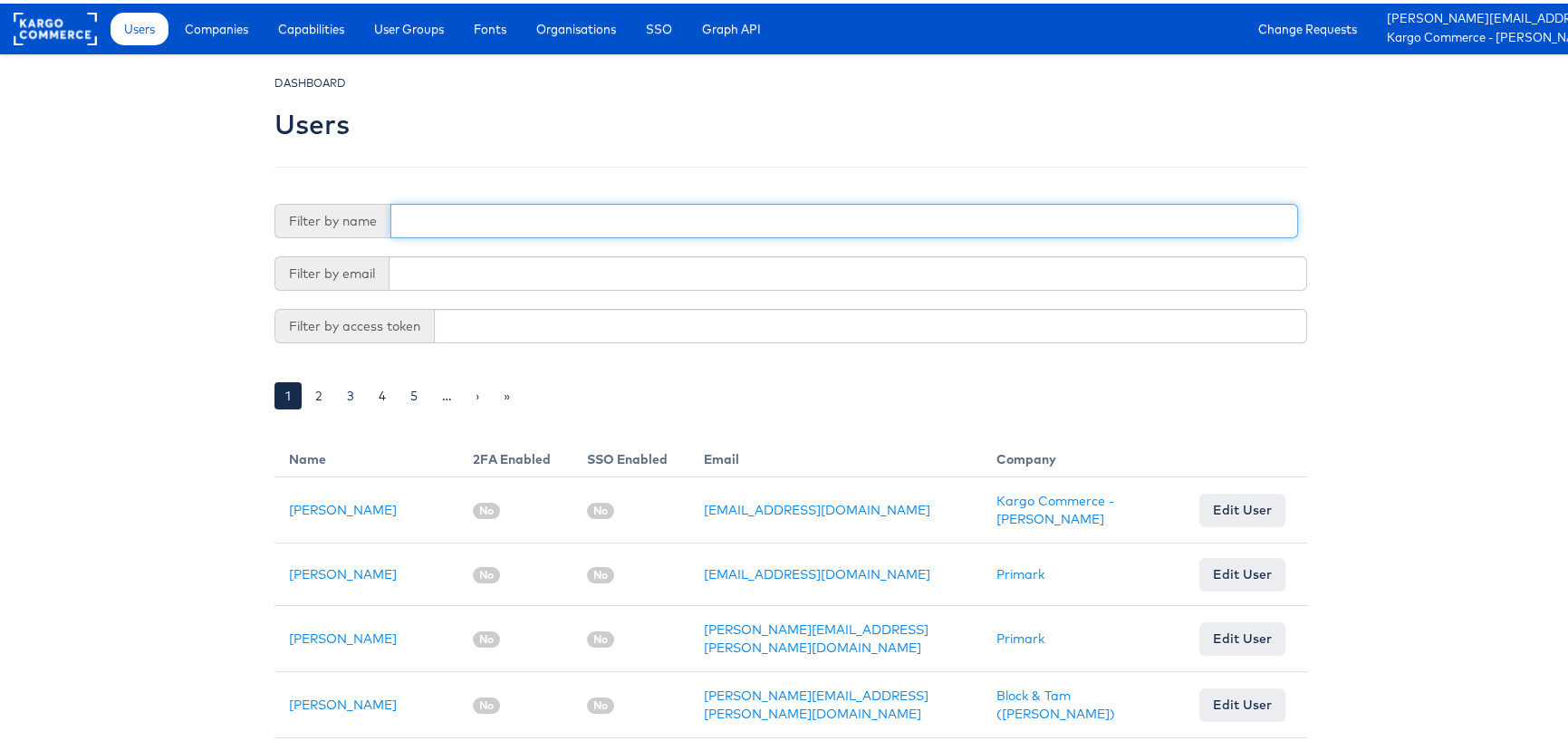
click at [530, 210] on input "text" at bounding box center [844, 217] width 907 height 34
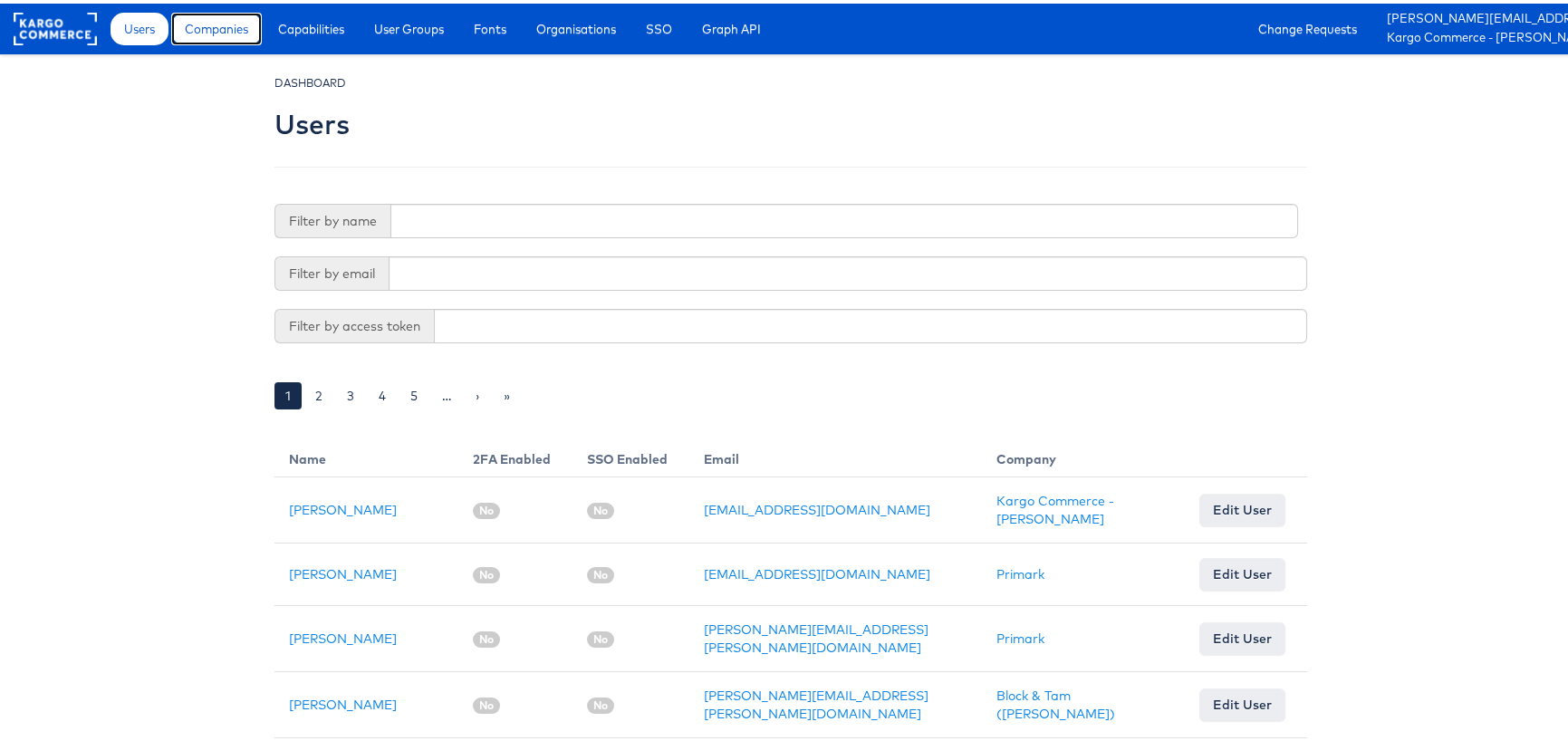
click at [201, 26] on span "Companies" at bounding box center [216, 25] width 64 height 18
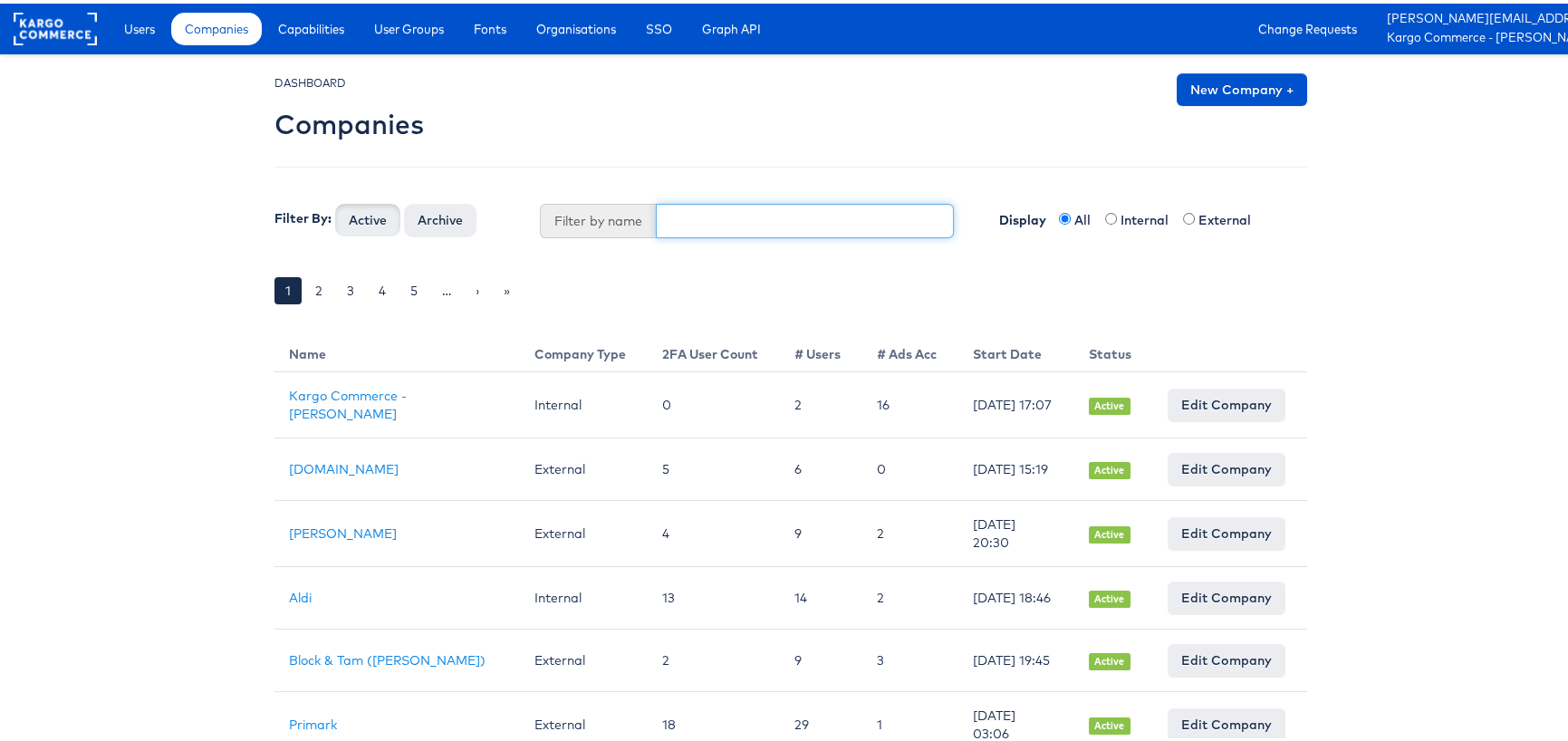
click at [704, 226] on input "text" at bounding box center [805, 217] width 299 height 34
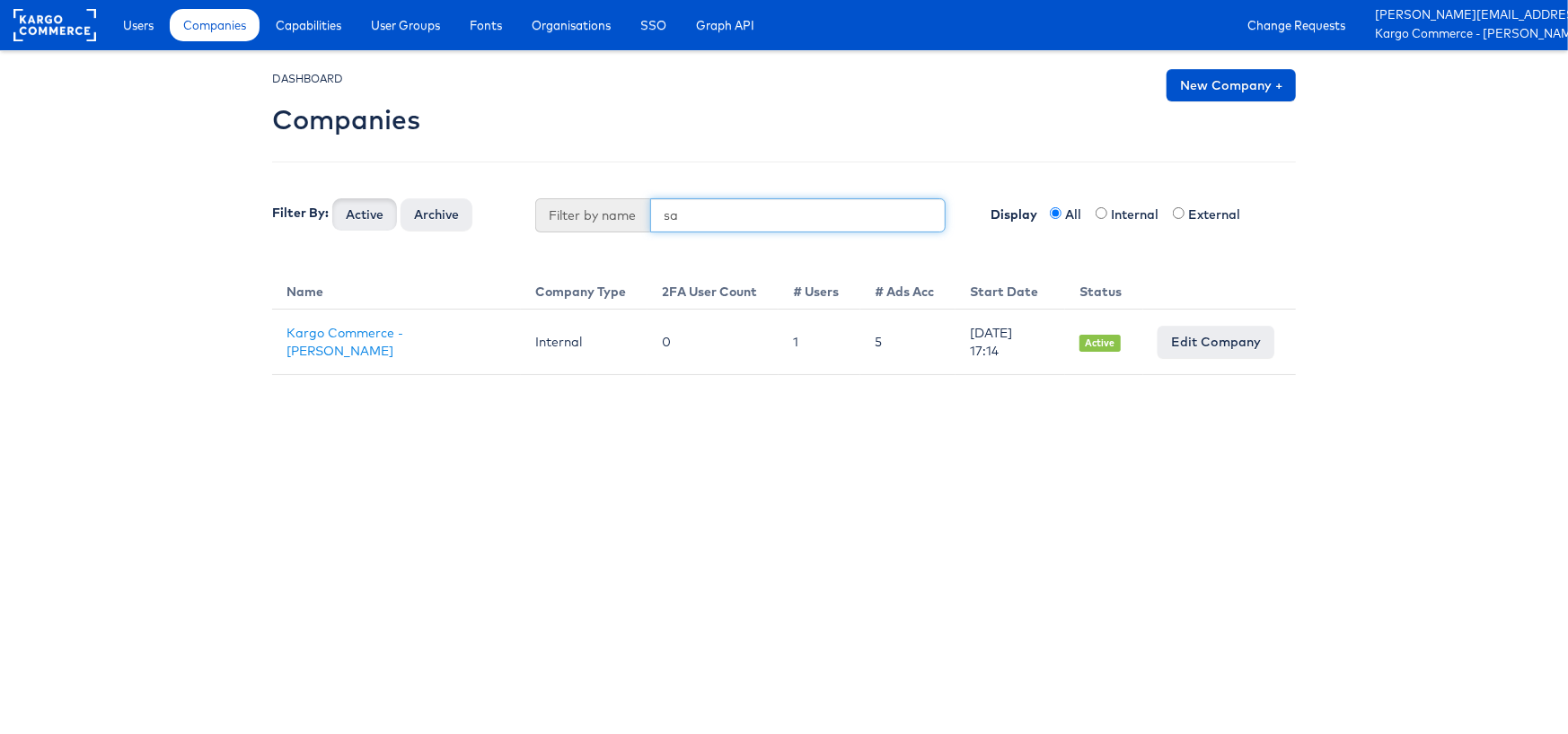
type input "s"
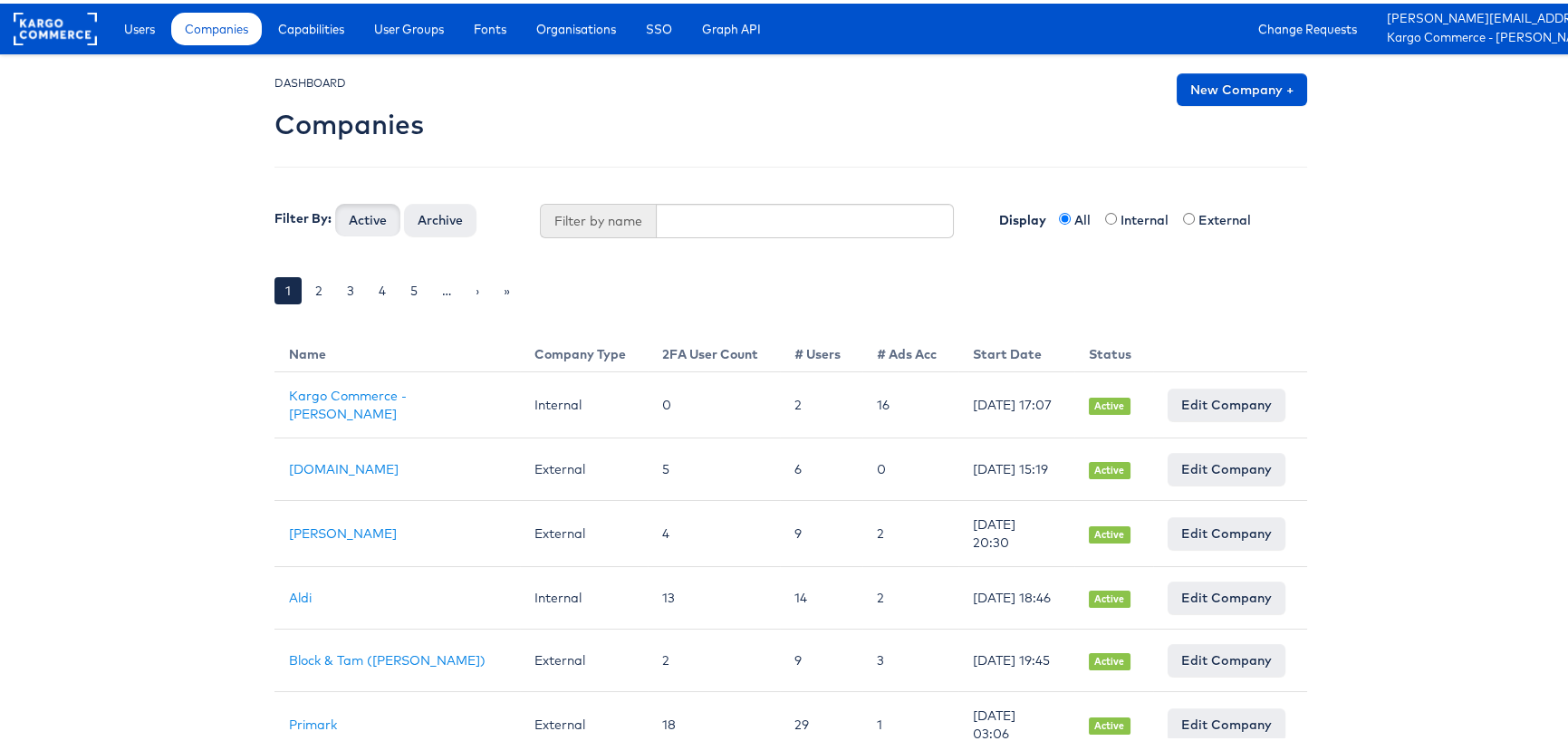
click at [26, 41] on rect at bounding box center [55, 26] width 84 height 32
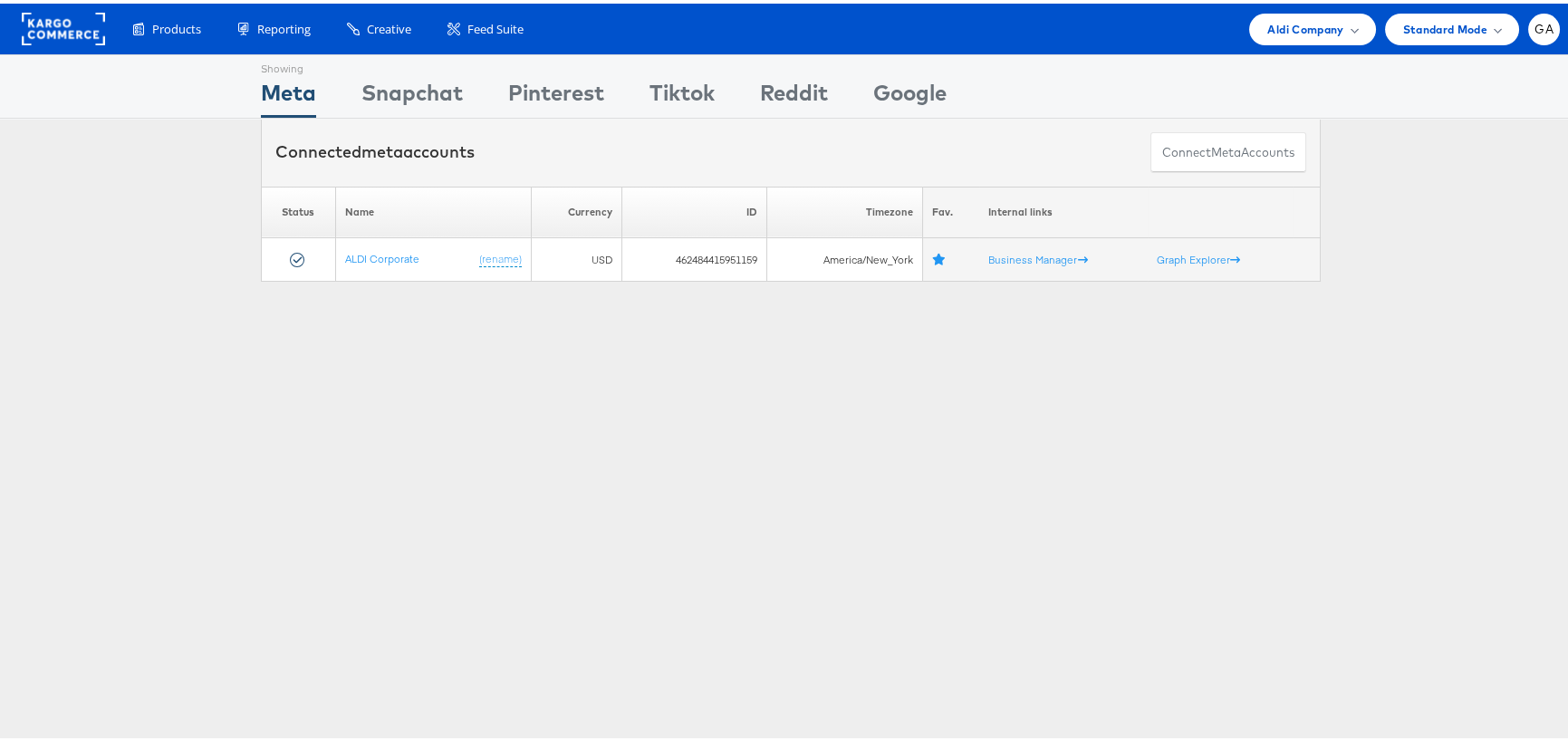
click at [1313, 9] on div "Products Product Catalogs Enhance Your Product Catalog, Map Them to Publishers,…" at bounding box center [790, 25] width 1581 height 50
click at [1316, 16] on span "Aldi Company" at bounding box center [1305, 26] width 76 height 19
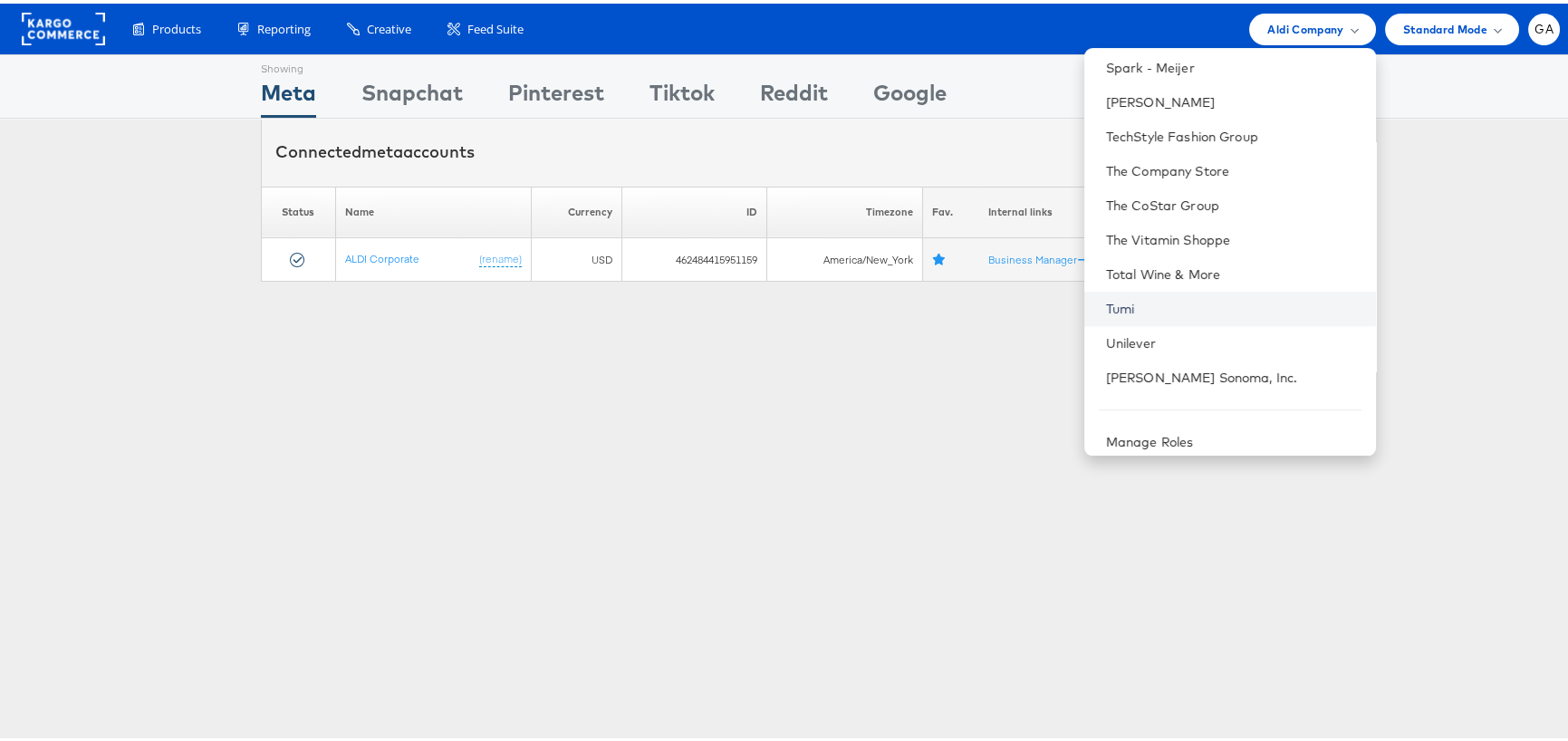
scroll to position [1528, 0]
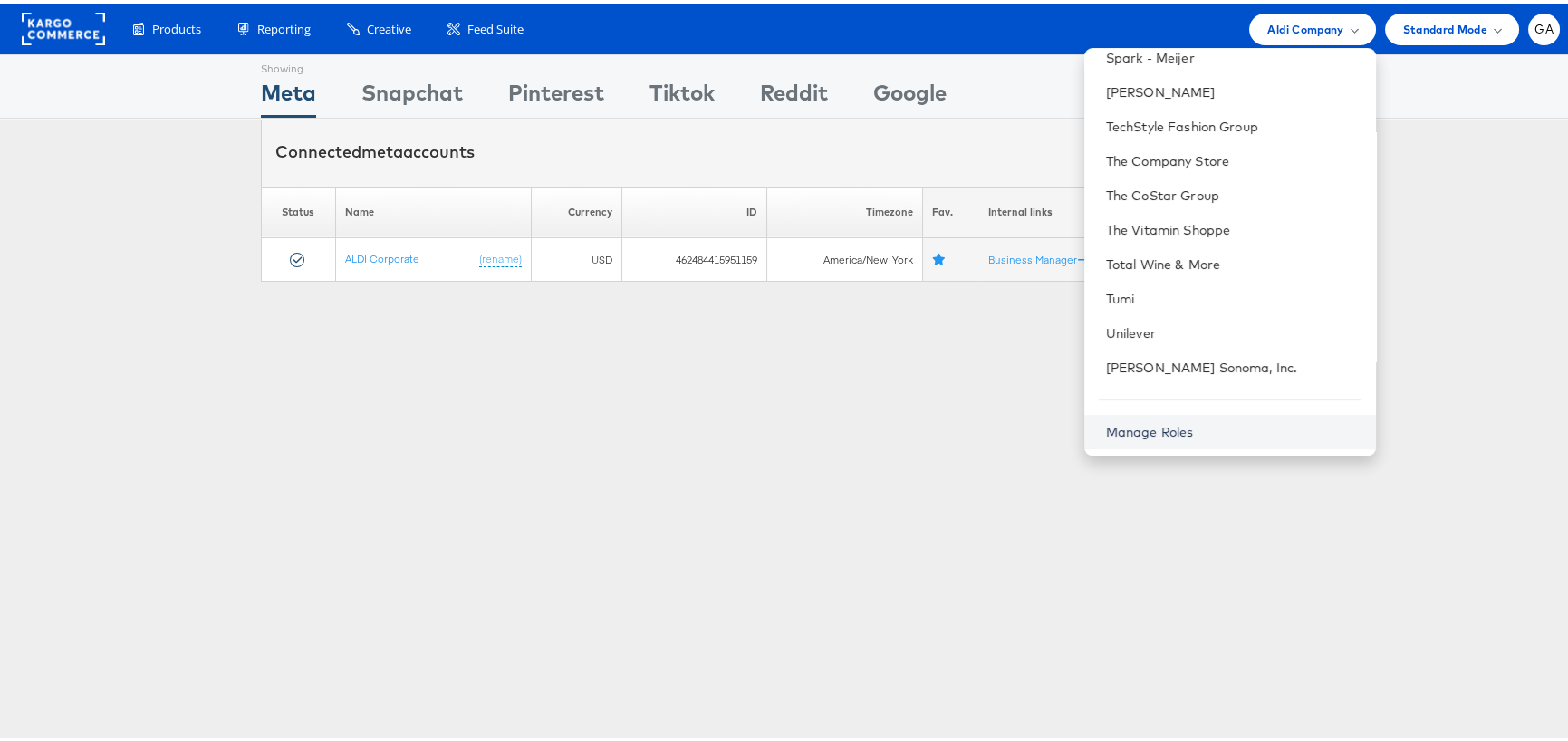
click at [1189, 426] on link "Manage Roles" at bounding box center [1150, 428] width 87 height 16
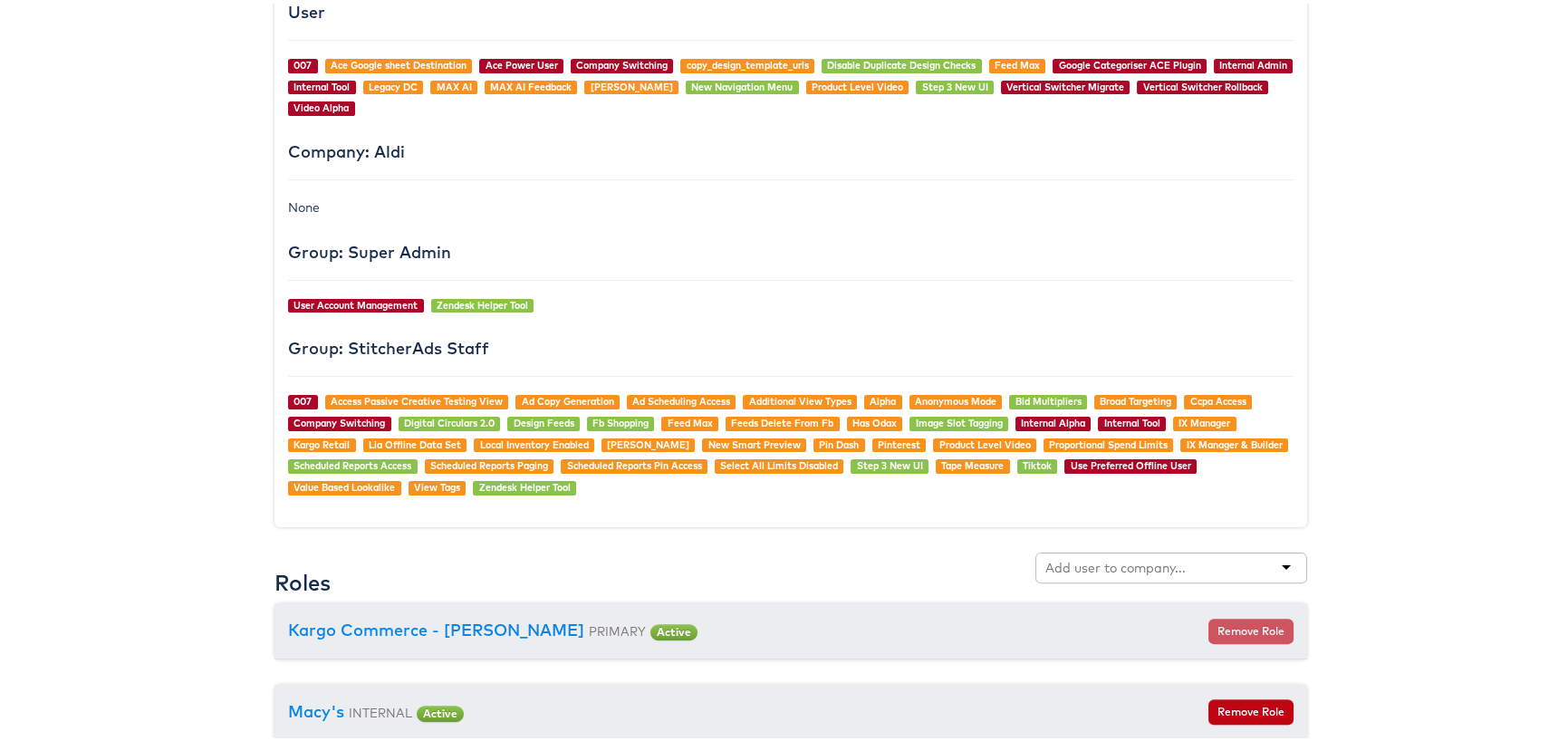
scroll to position [1630, 0]
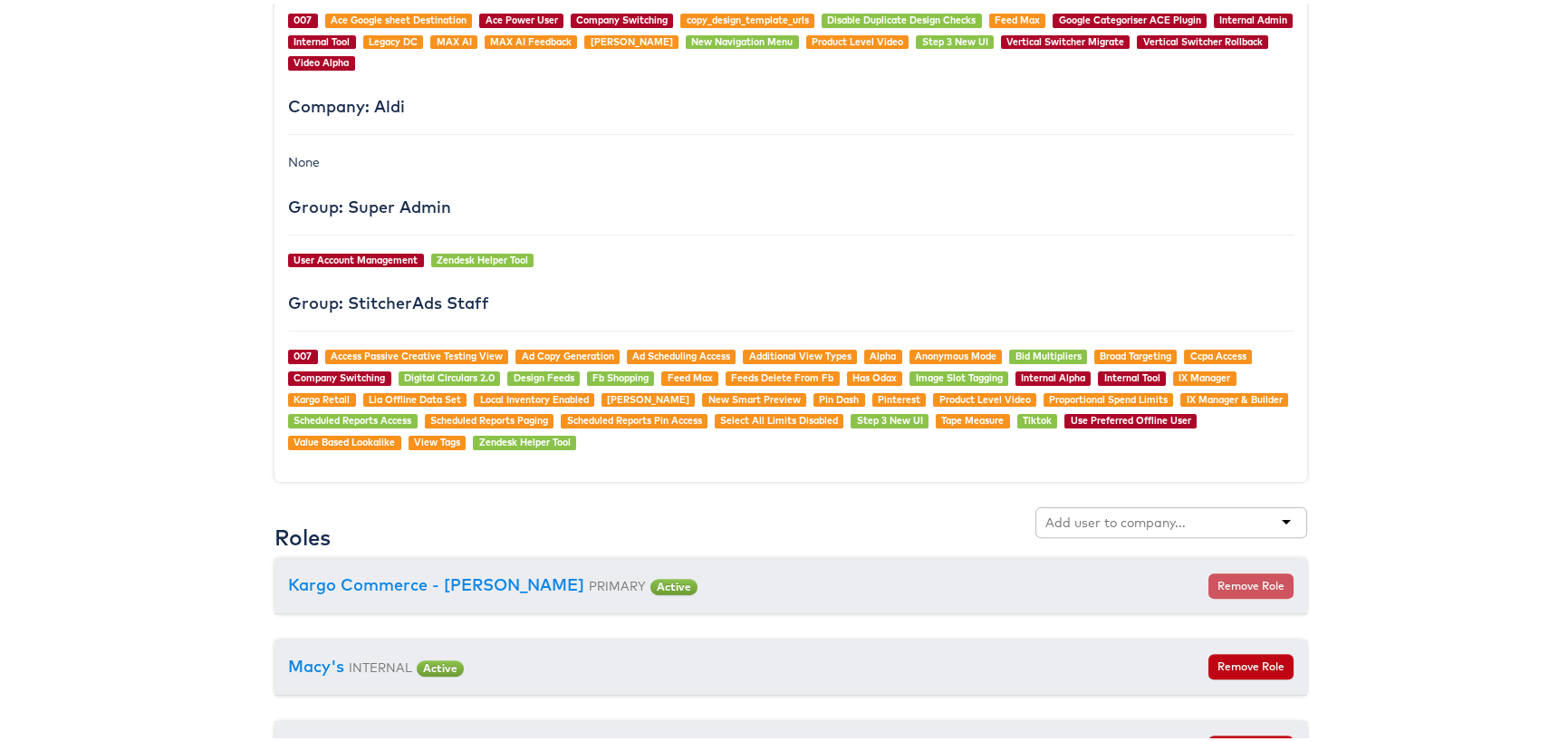
click at [1151, 524] on input "text" at bounding box center [1116, 518] width 143 height 18
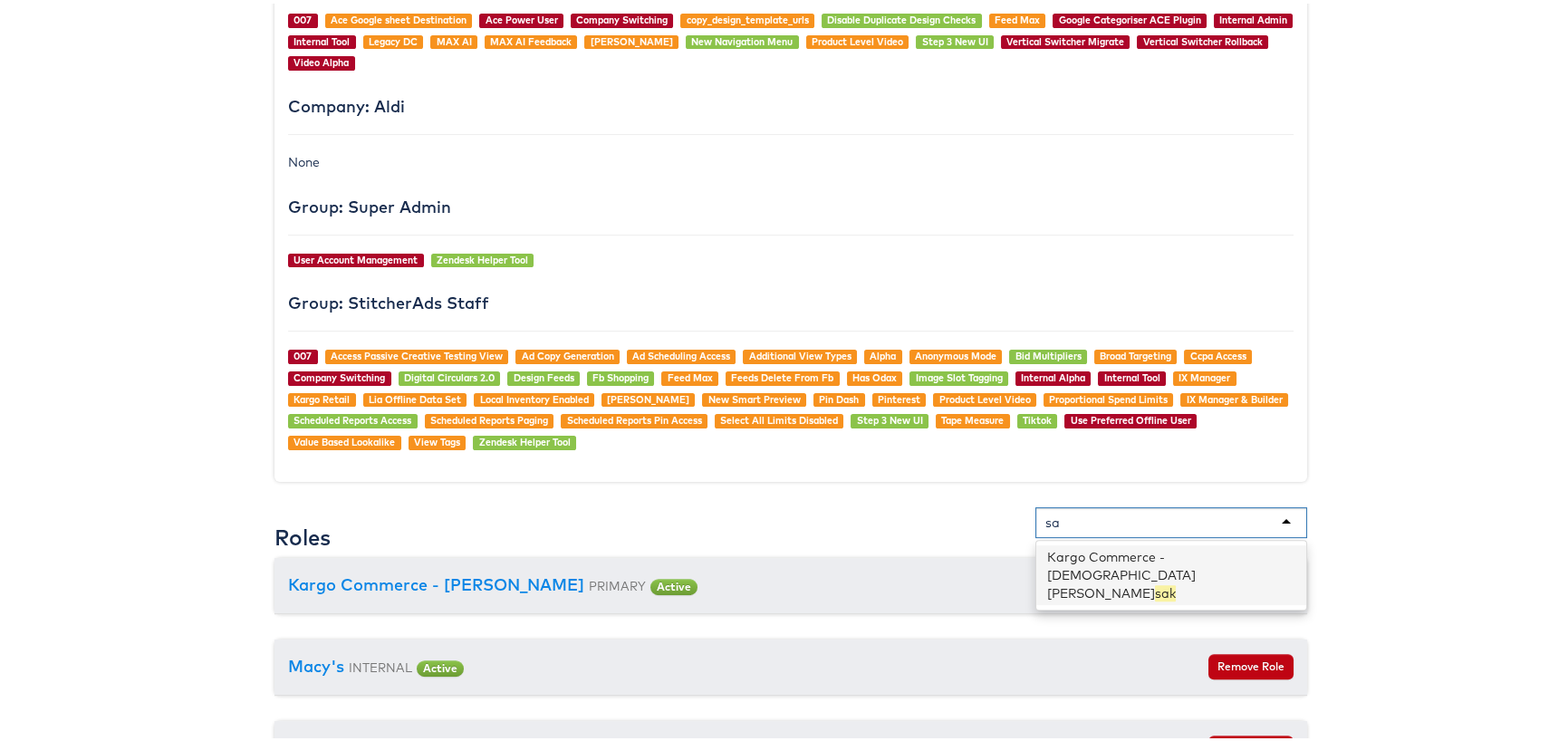
type input "s"
type input "off"
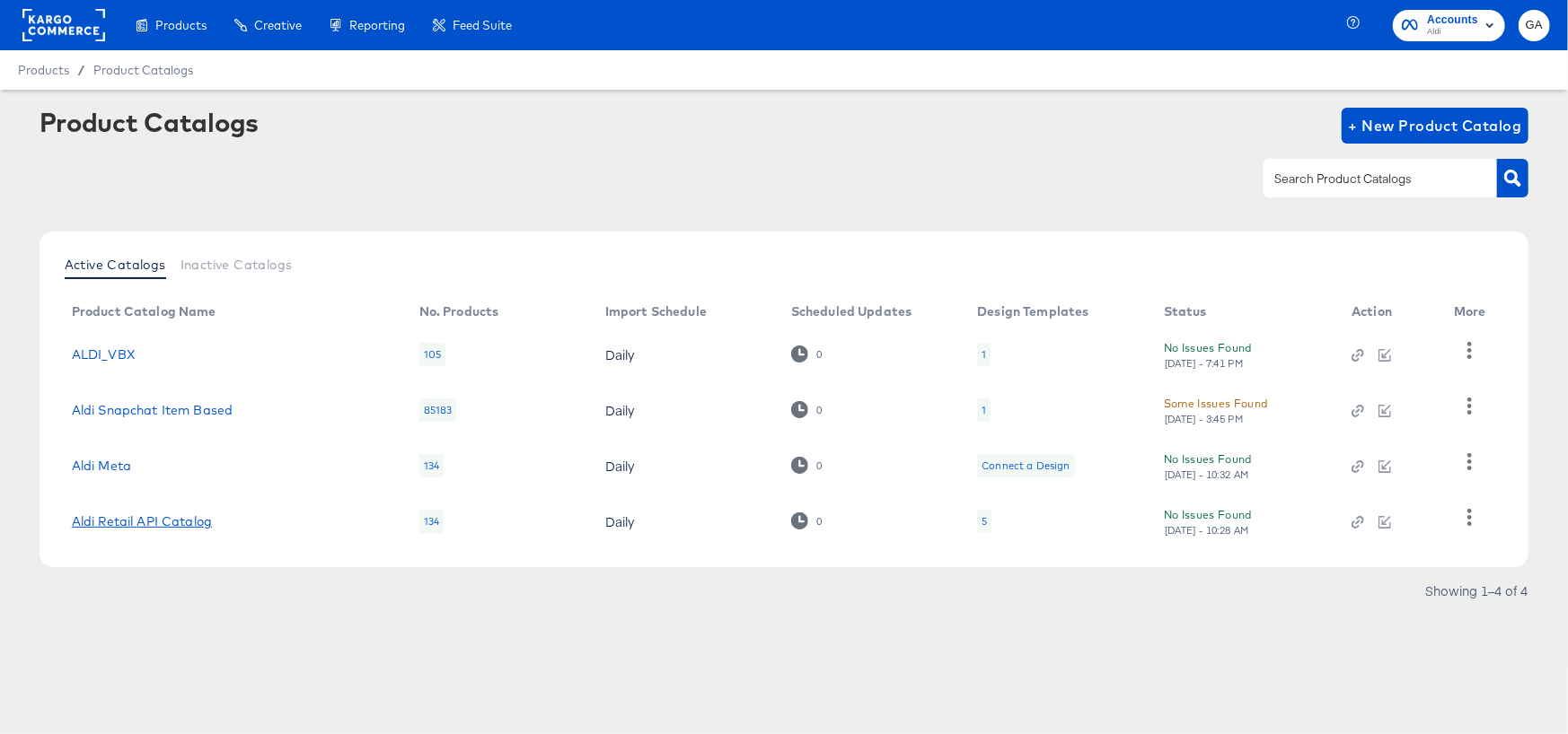
click at [174, 514] on link "Aldi Retail API Catalog" at bounding box center [141, 521] width 140 height 14
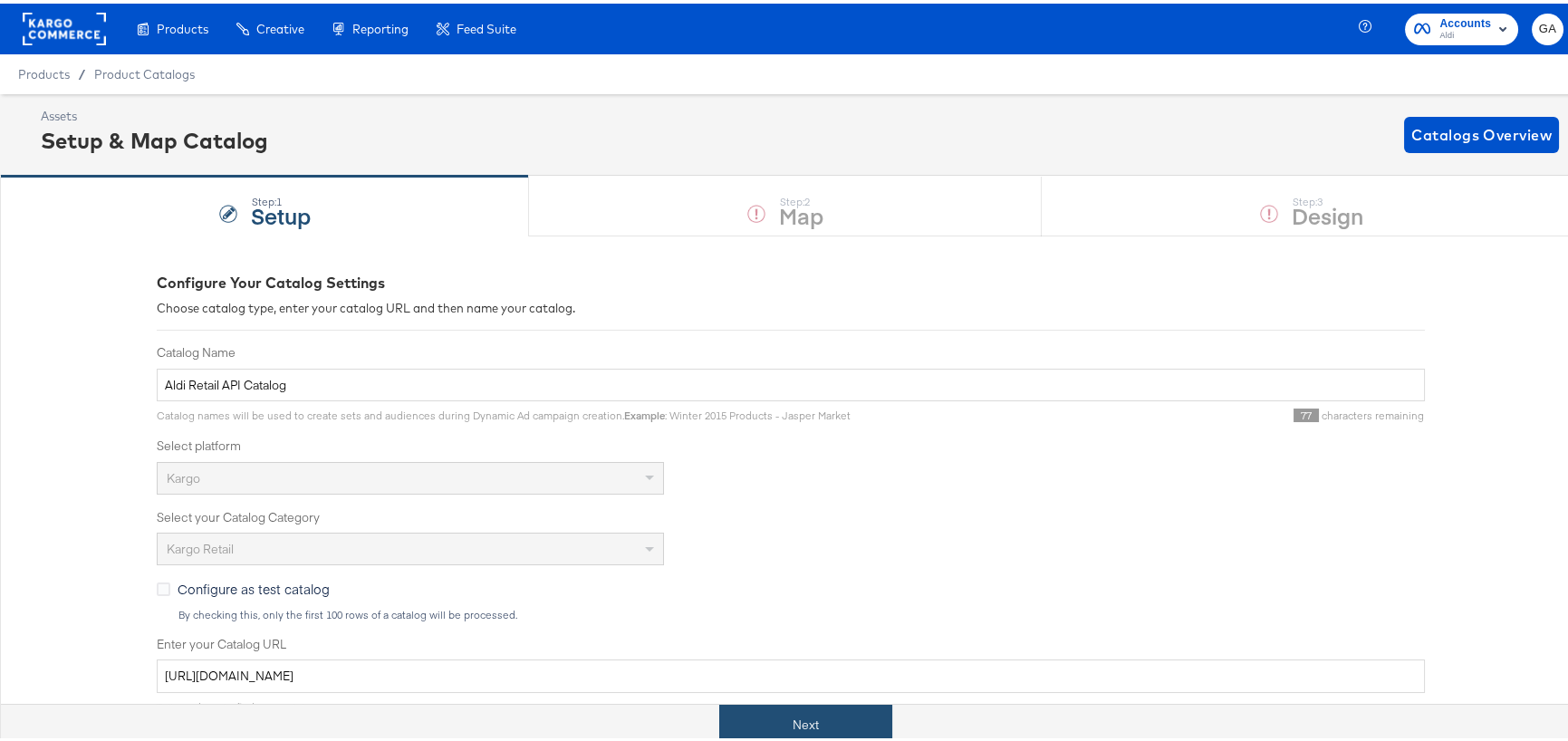
click at [790, 723] on button "Next" at bounding box center [805, 721] width 173 height 41
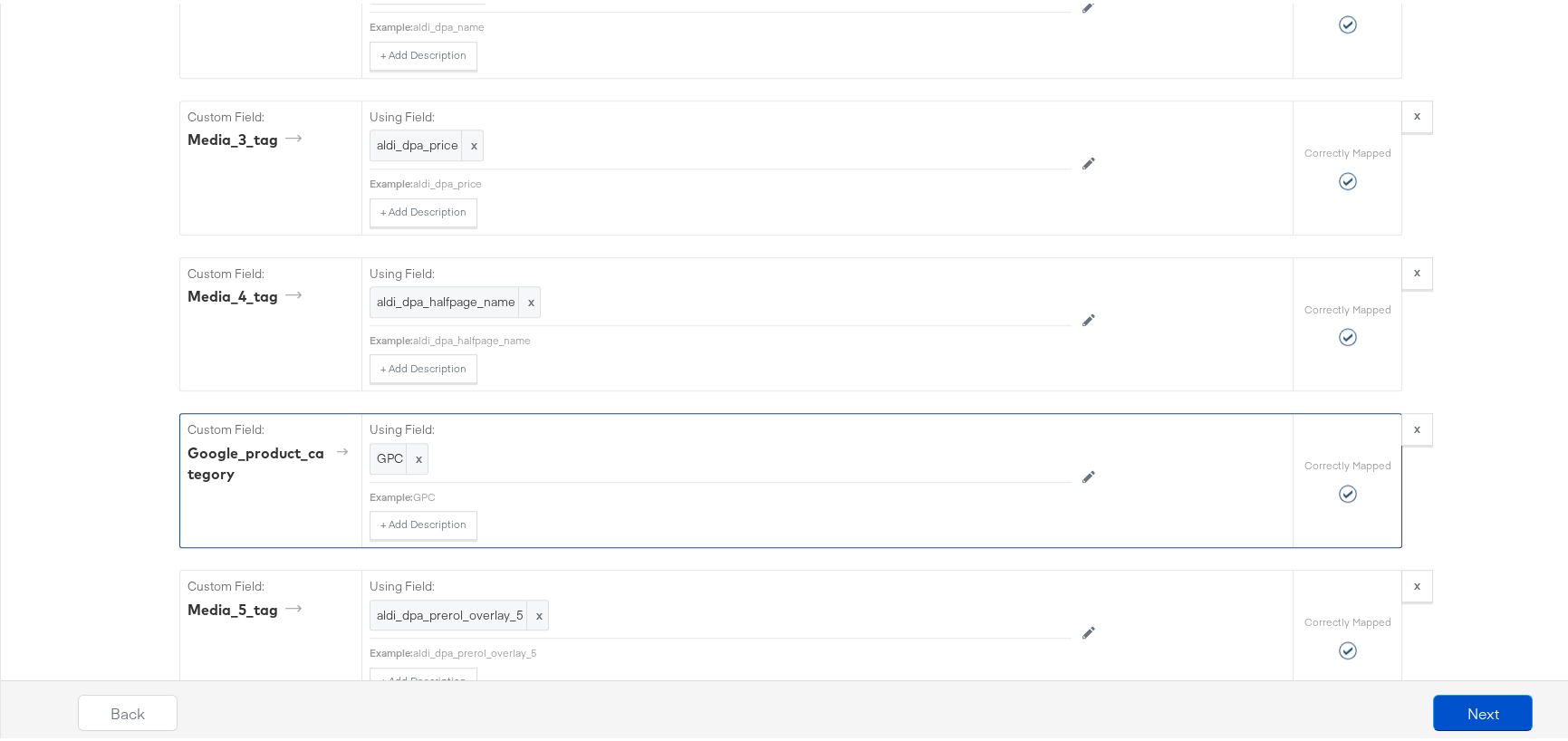
scroll to position [2990, 0]
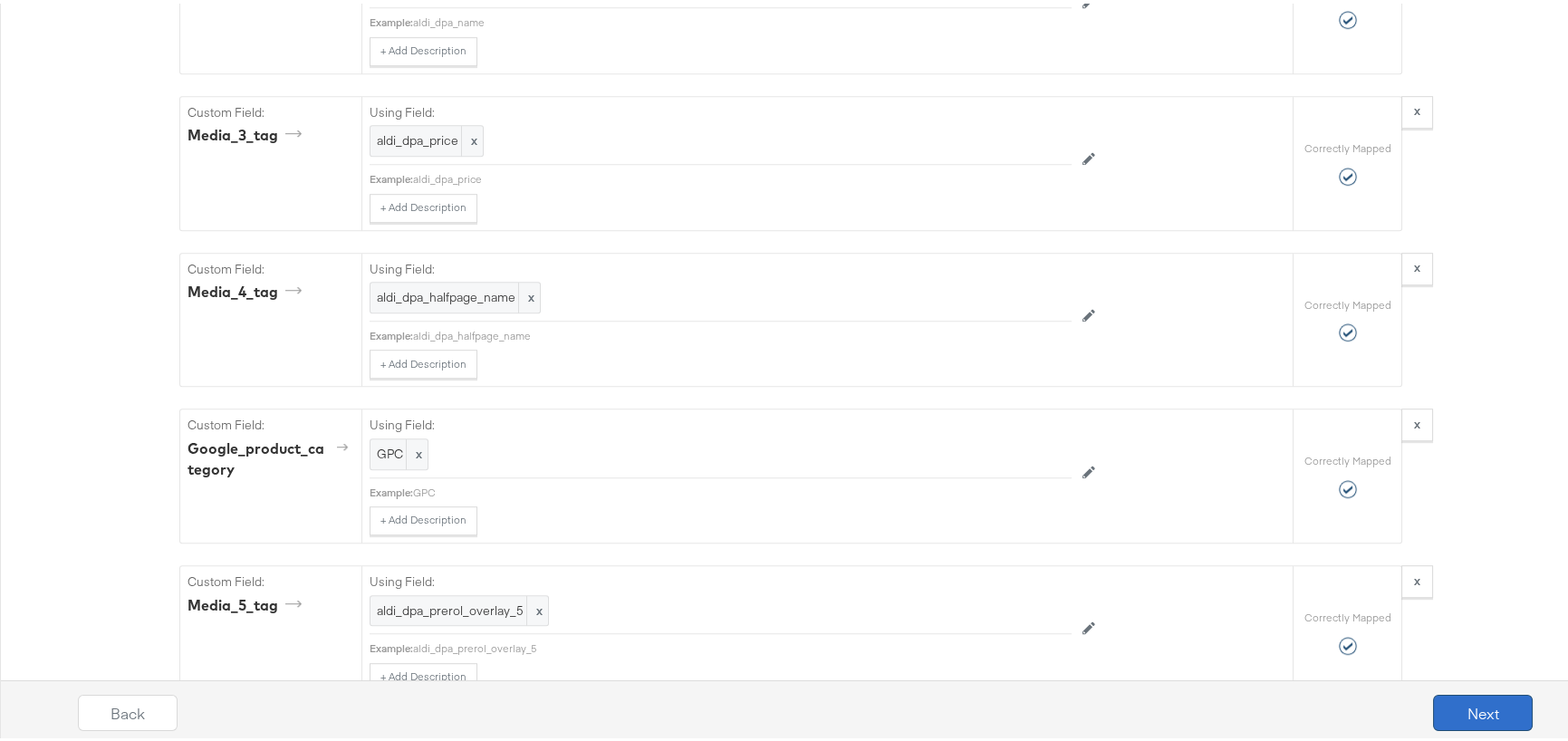
click at [1461, 699] on button "Next" at bounding box center [1482, 710] width 100 height 36
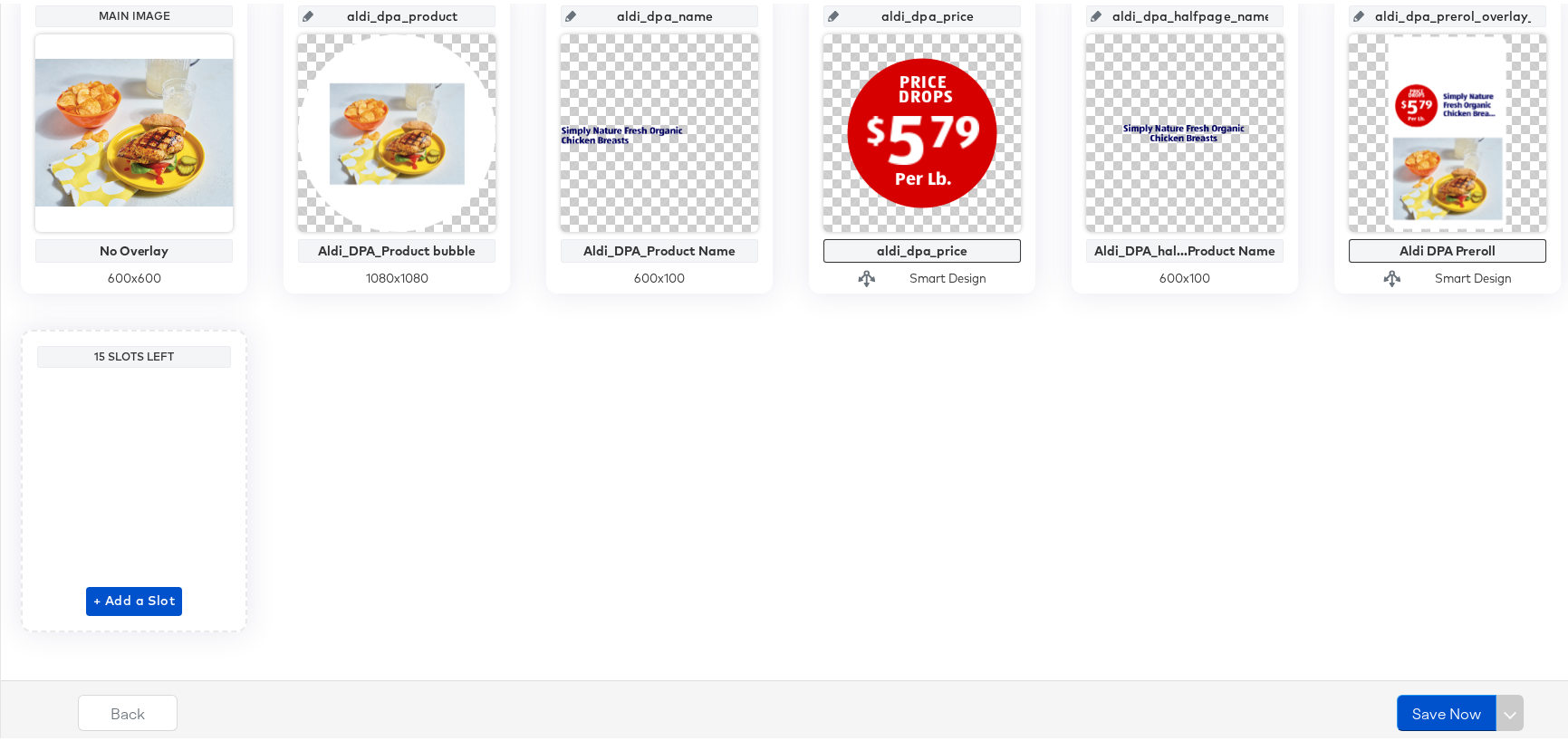
scroll to position [461, 0]
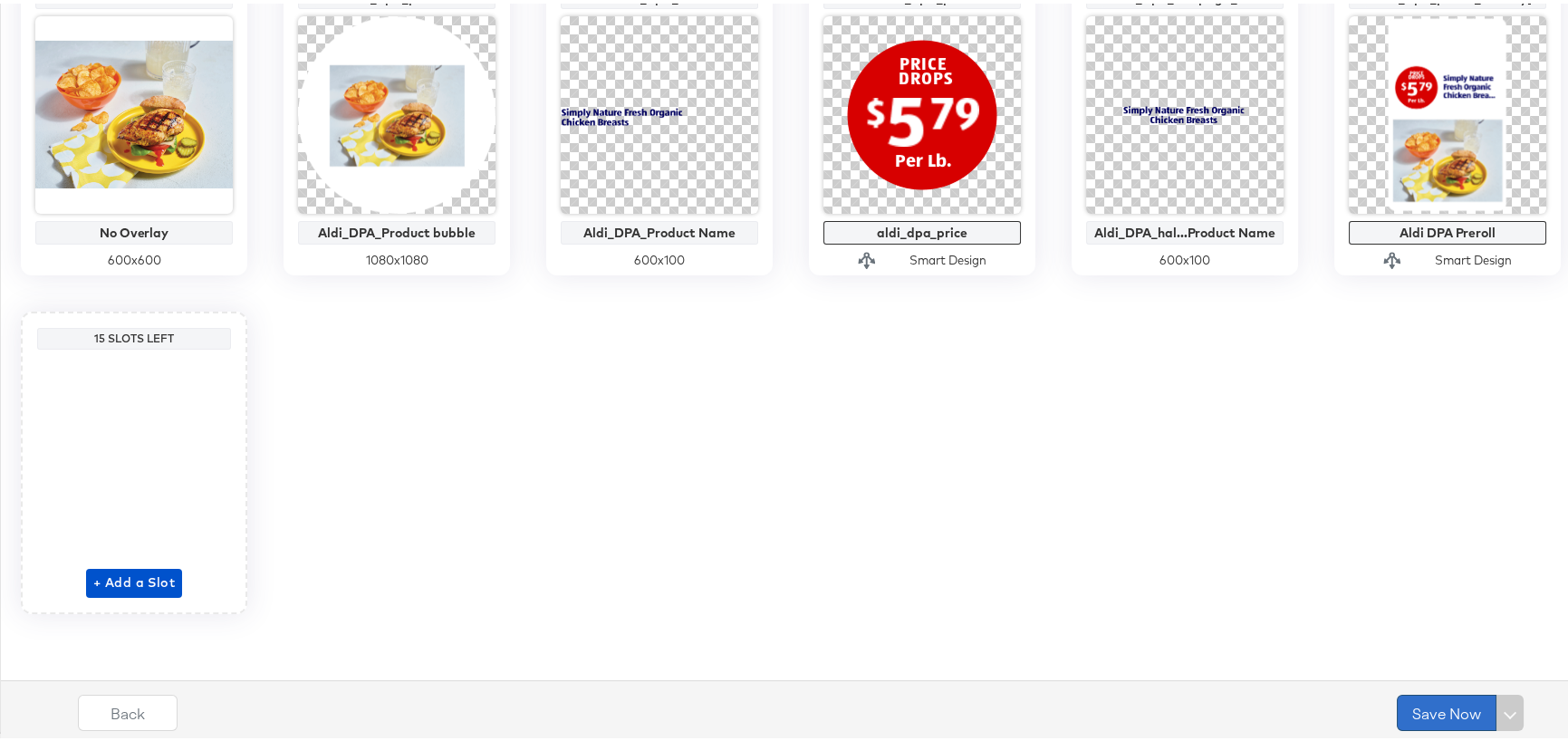
click at [1440, 710] on button "Save Now" at bounding box center [1446, 710] width 100 height 36
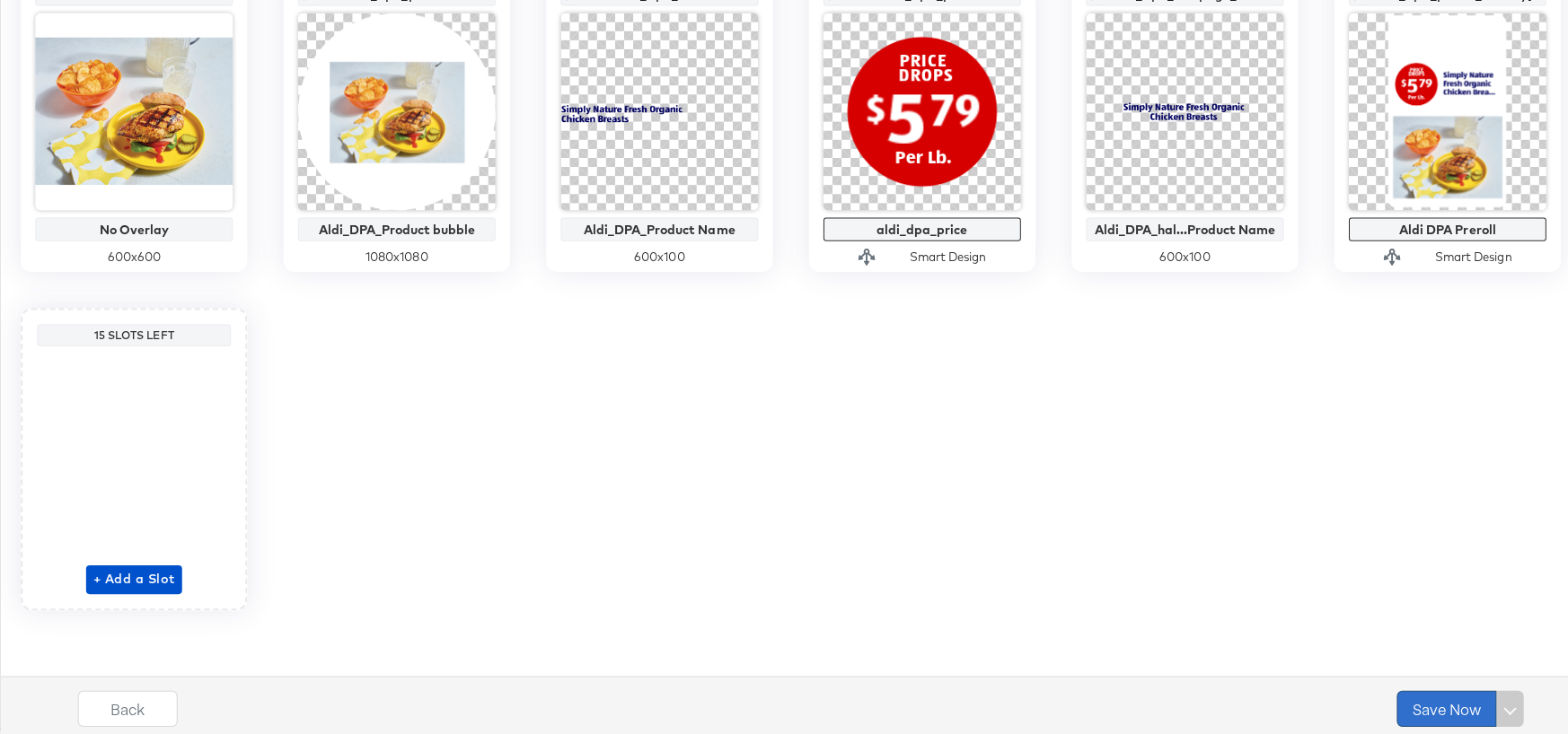
scroll to position [0, 0]
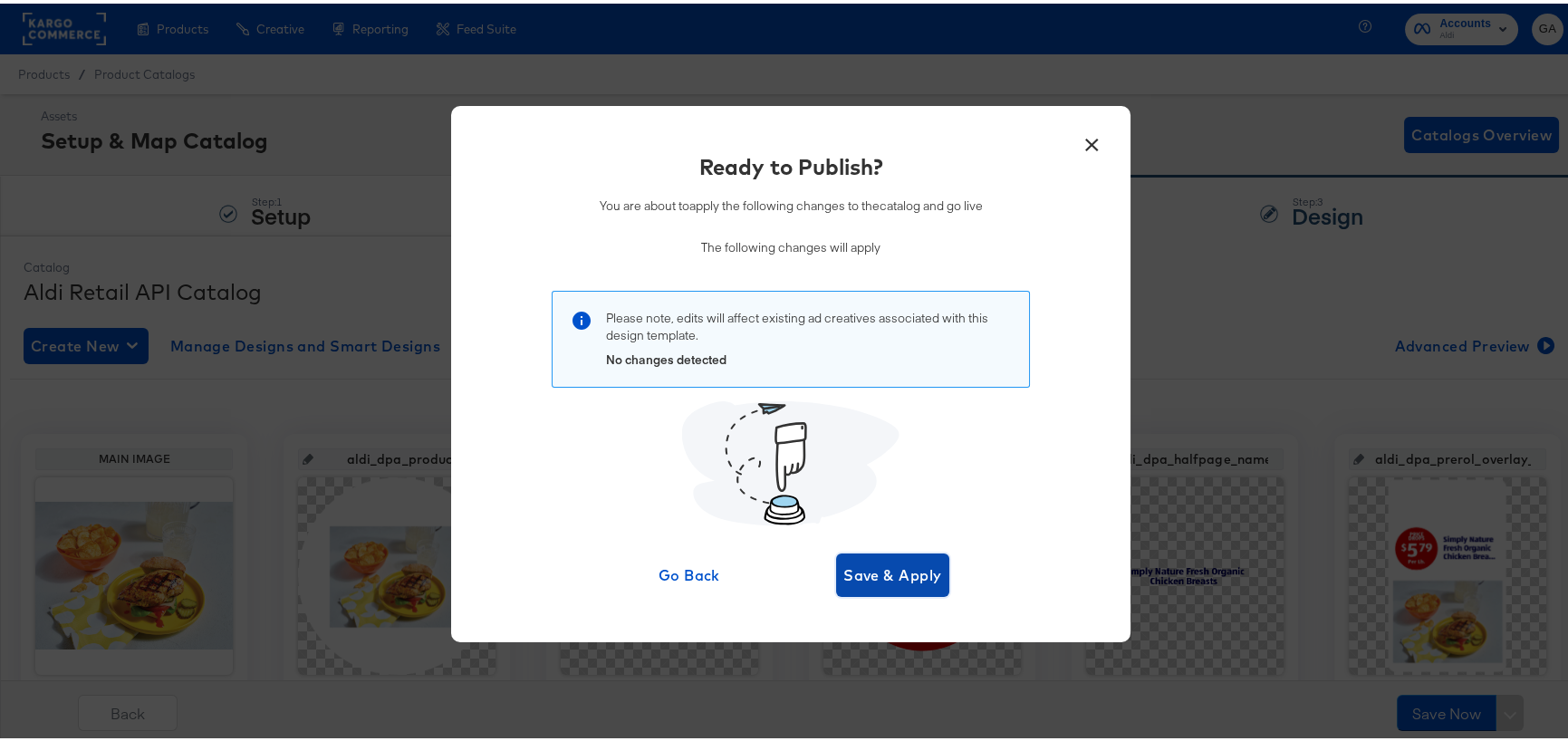
click at [909, 558] on button "Save & Apply" at bounding box center [892, 572] width 113 height 44
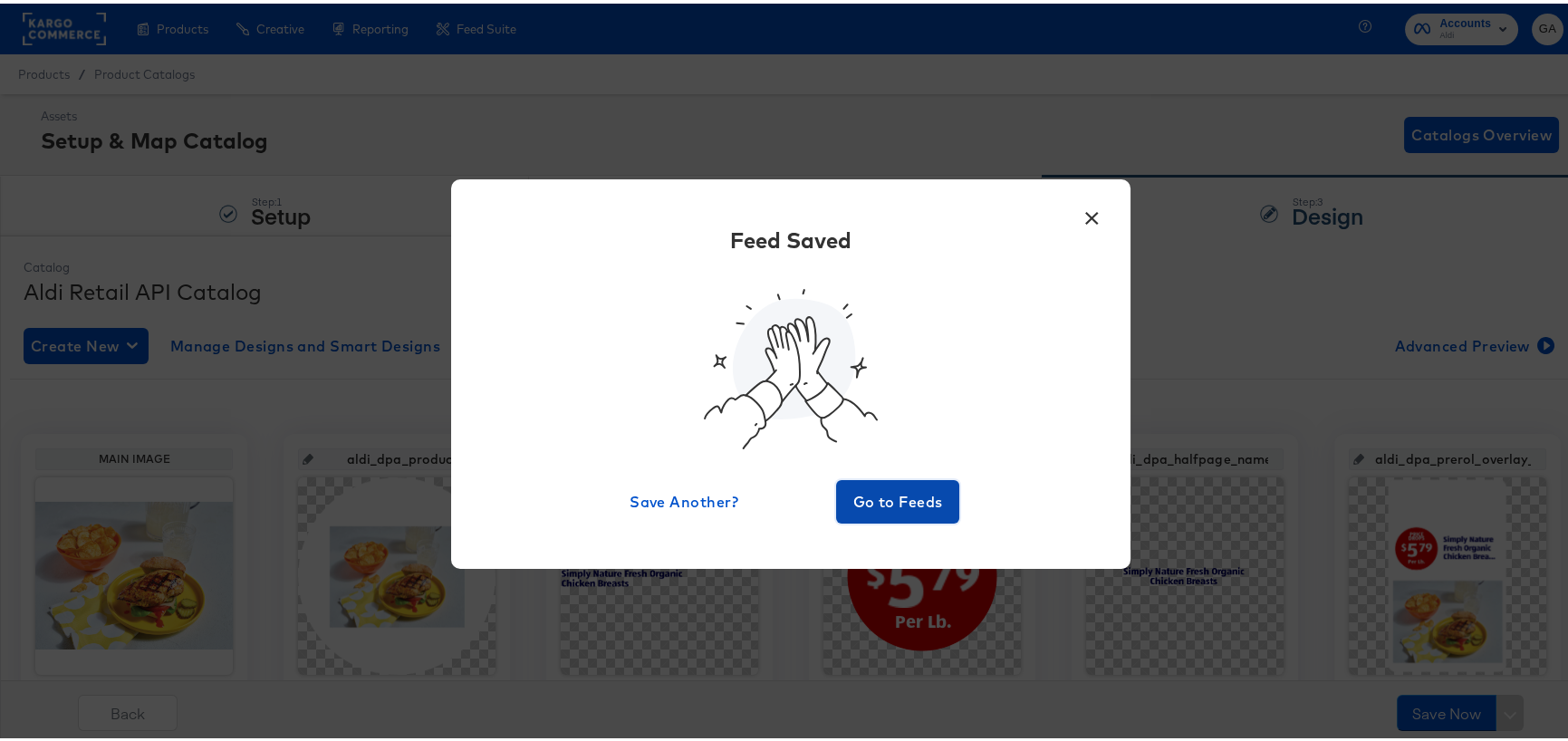
click at [881, 497] on span "Go to Feeds" at bounding box center [898, 498] width 108 height 26
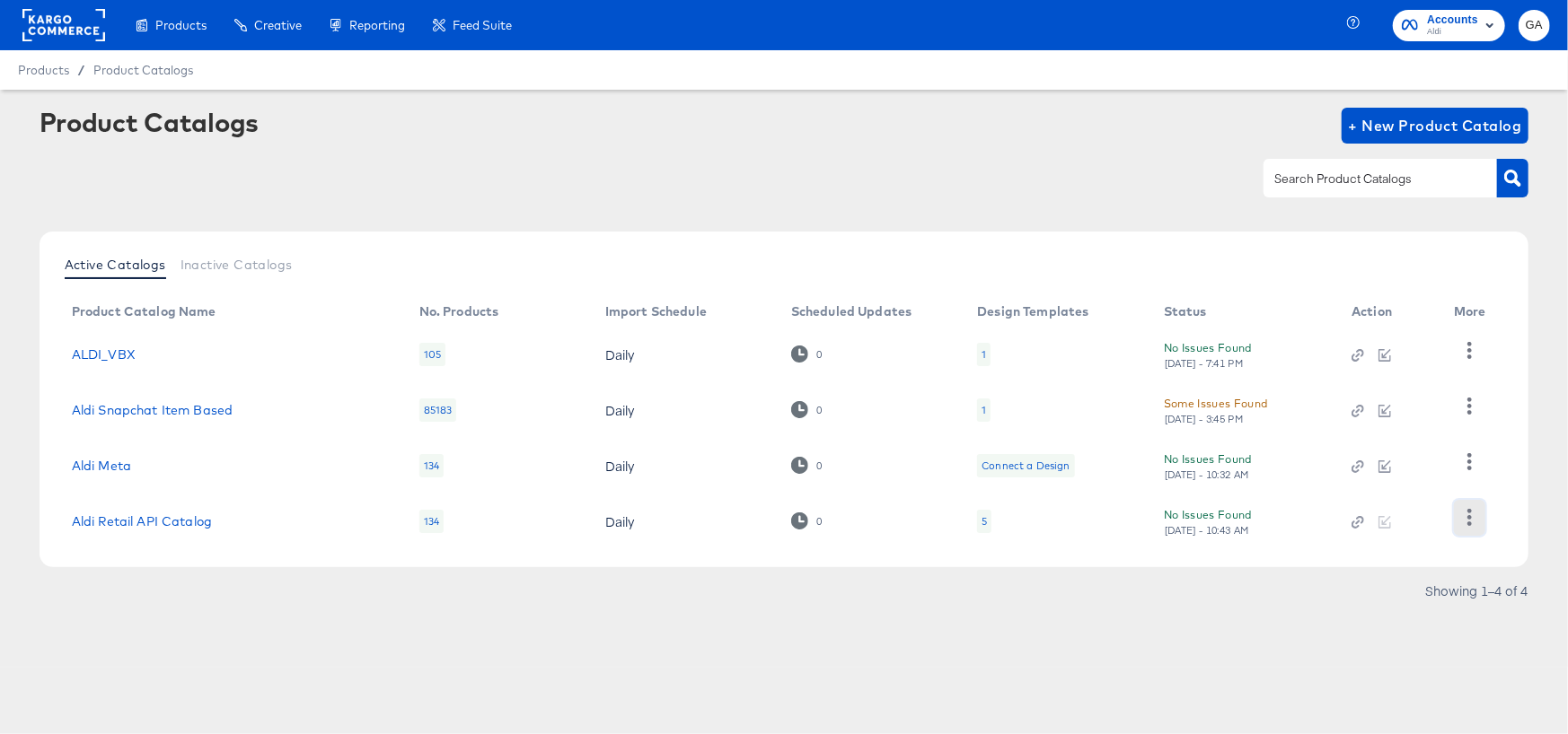
click at [1470, 521] on icon "button" at bounding box center [1469, 517] width 5 height 17
click at [1380, 432] on div "HUD Checks (Internal)" at bounding box center [1395, 427] width 179 height 28
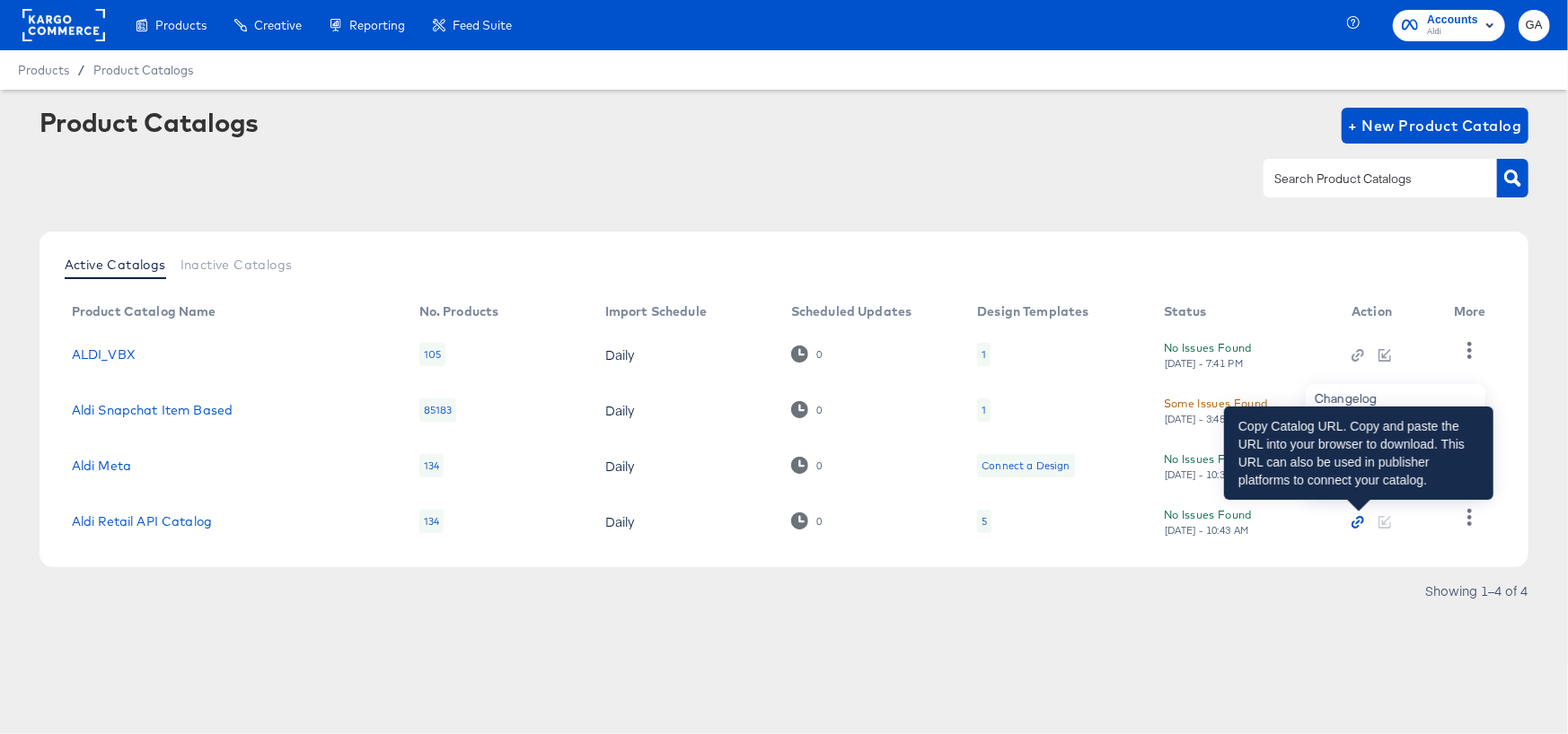
click at [1358, 521] on icon "button" at bounding box center [1358, 522] width 5 height 5
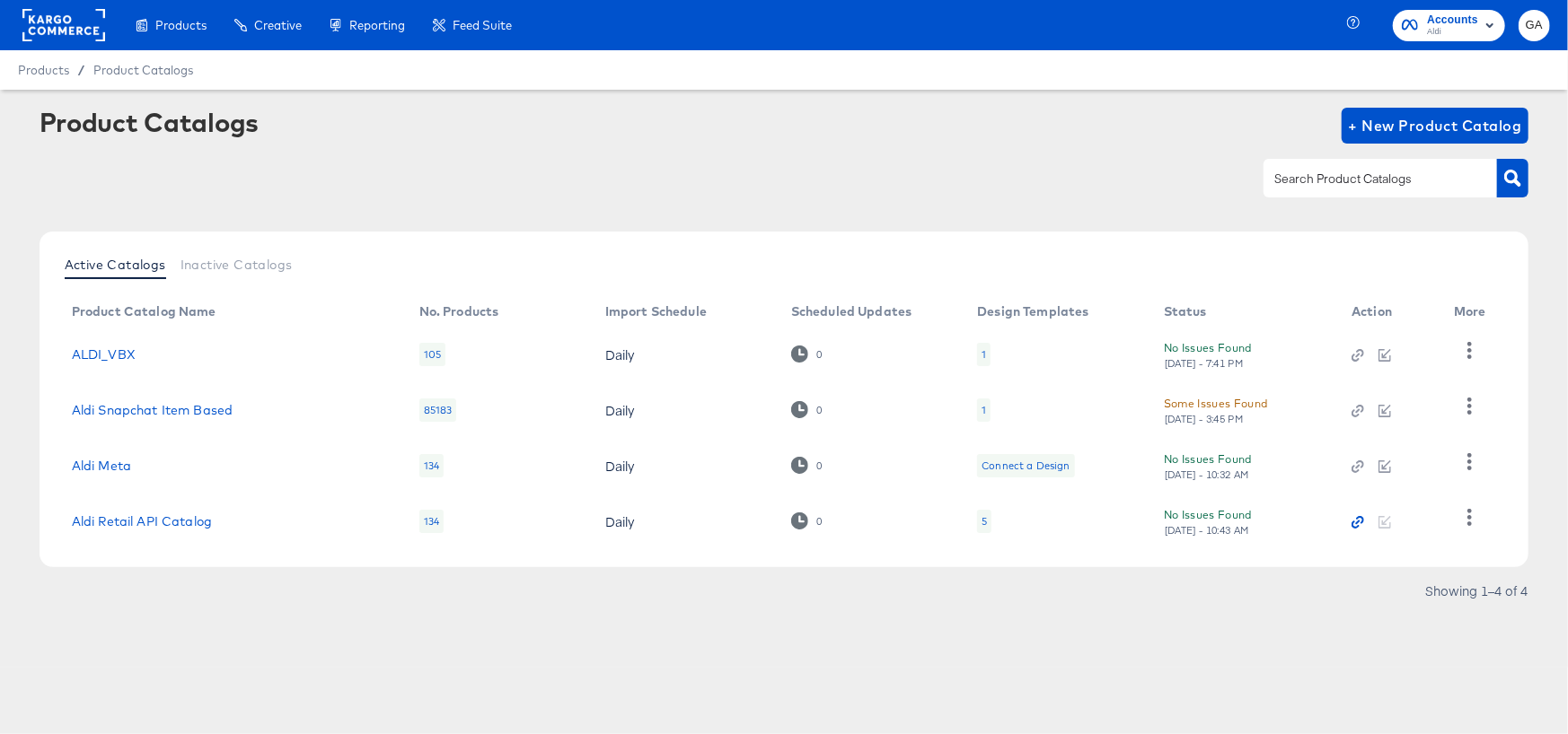
click at [1362, 525] on icon "button" at bounding box center [1357, 522] width 12 height 12
